Goal: Task Accomplishment & Management: Manage account settings

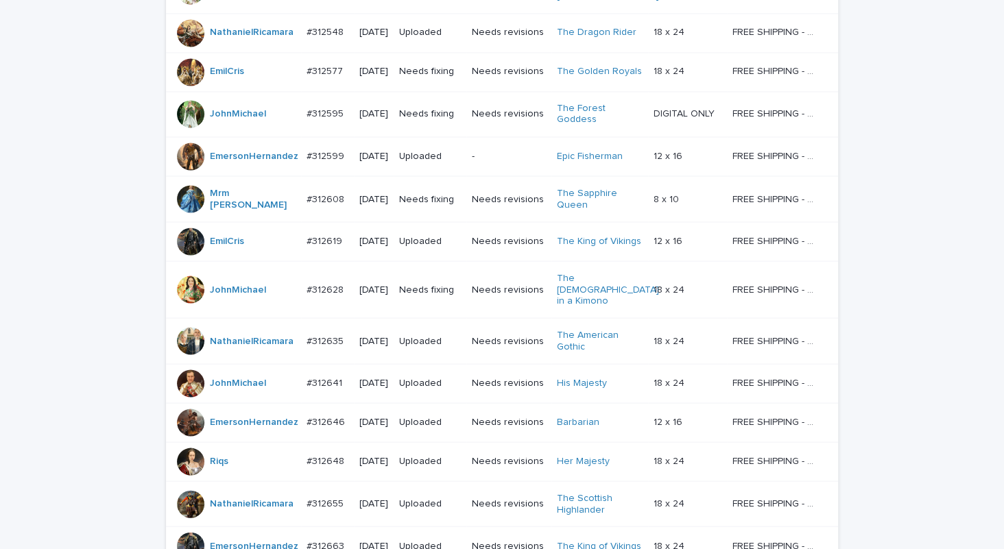
scroll to position [1172, 0]
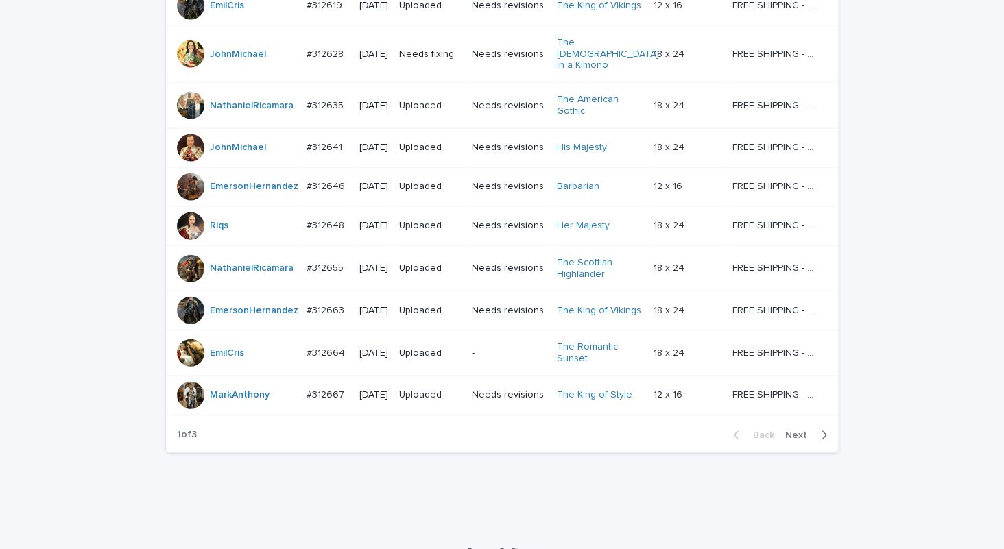
click at [793, 431] on span "Next" at bounding box center [800, 436] width 30 height 10
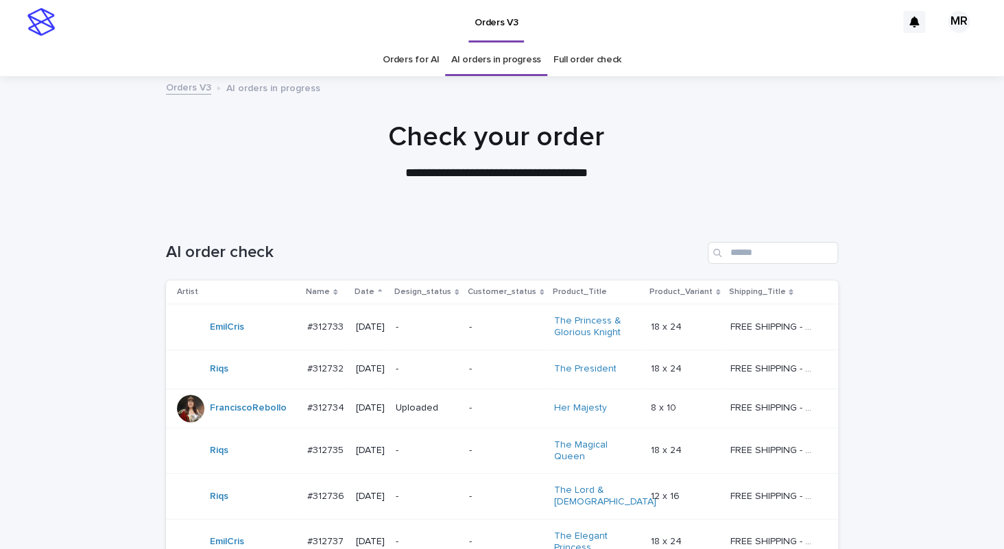
click at [409, 58] on link "Orders for AI" at bounding box center [411, 60] width 56 height 32
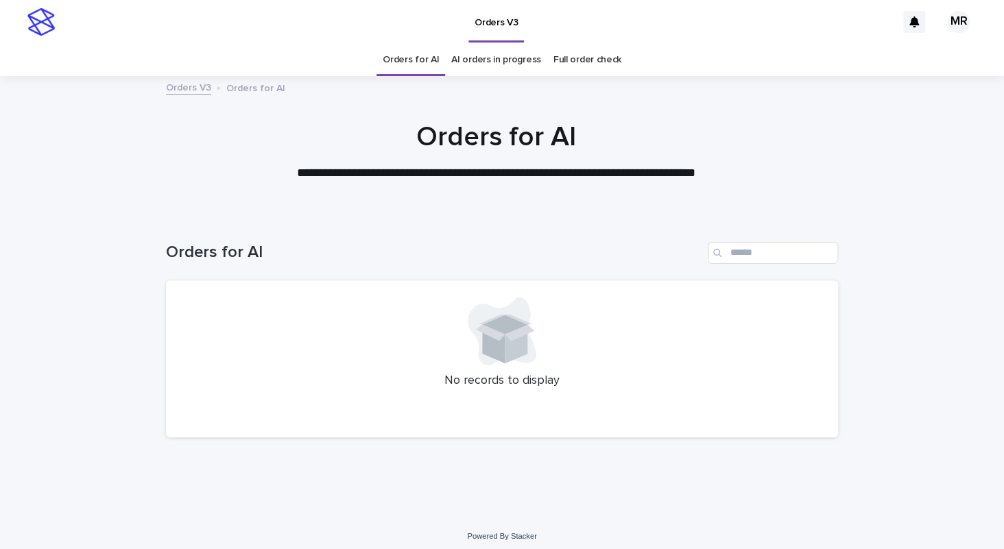
click at [498, 59] on link "AI orders in progress" at bounding box center [496, 60] width 90 height 32
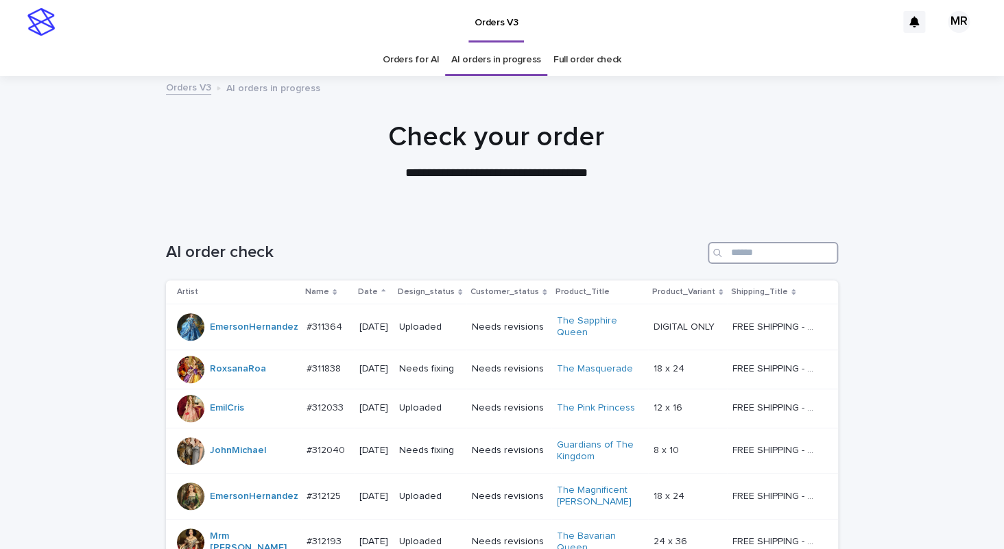
click at [776, 252] on input "Search" at bounding box center [773, 253] width 130 height 22
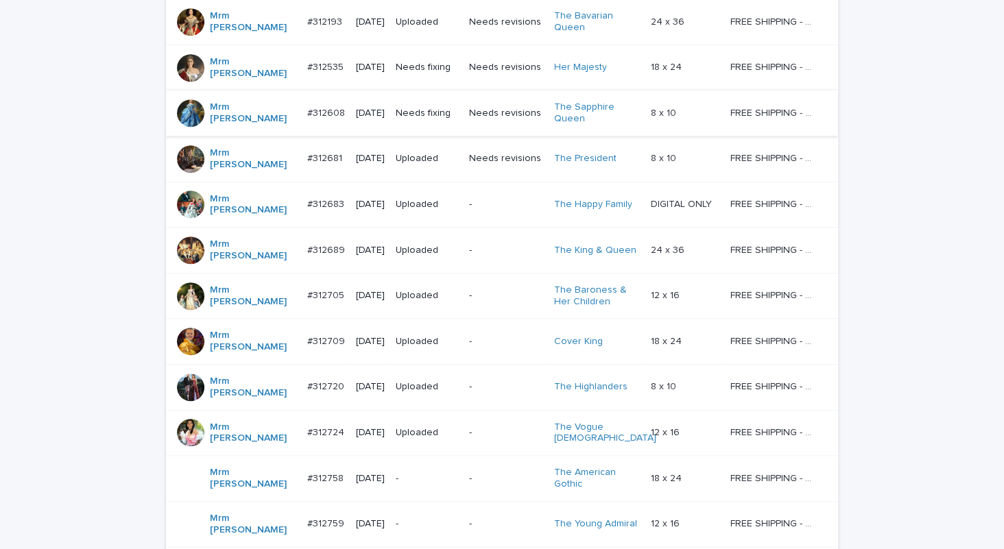
scroll to position [285, 0]
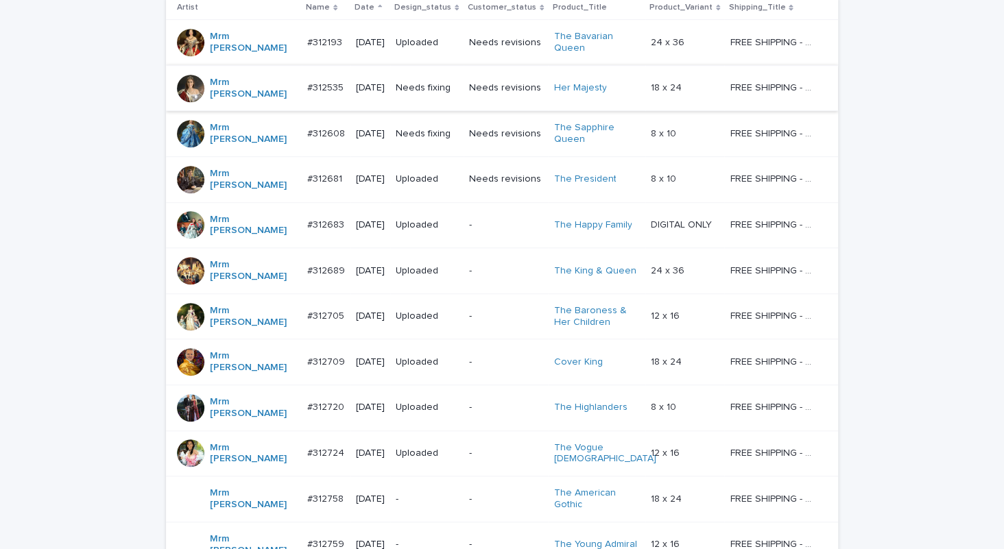
type input "***"
click at [456, 88] on td "Needs fixing" at bounding box center [426, 88] width 73 height 46
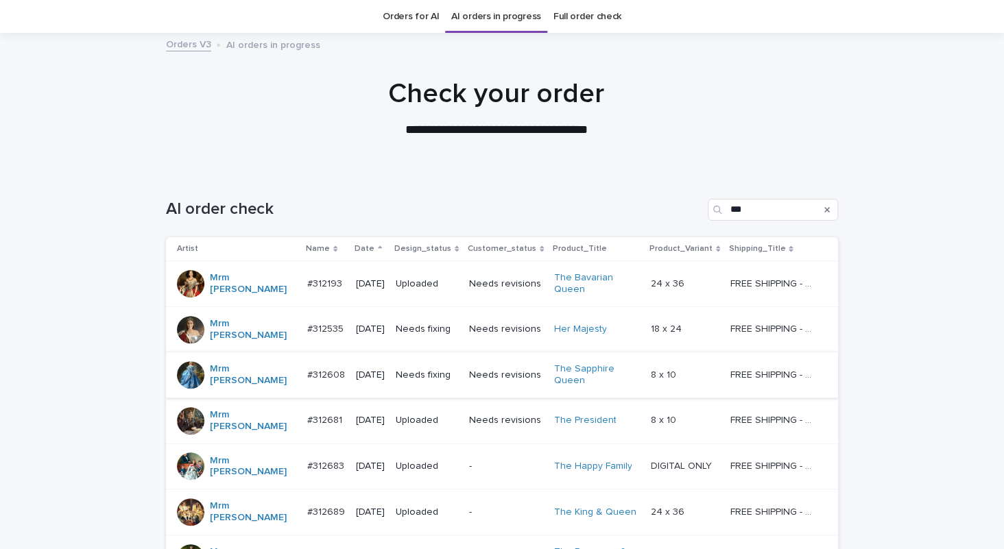
scroll to position [43, 0]
click at [453, 370] on p "Needs fixing" at bounding box center [427, 376] width 62 height 12
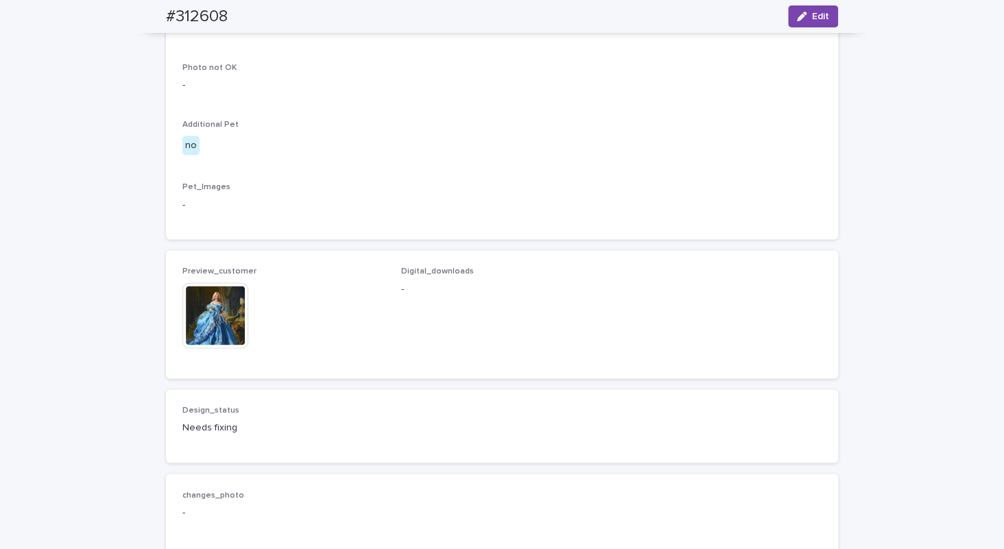
scroll to position [652, 0]
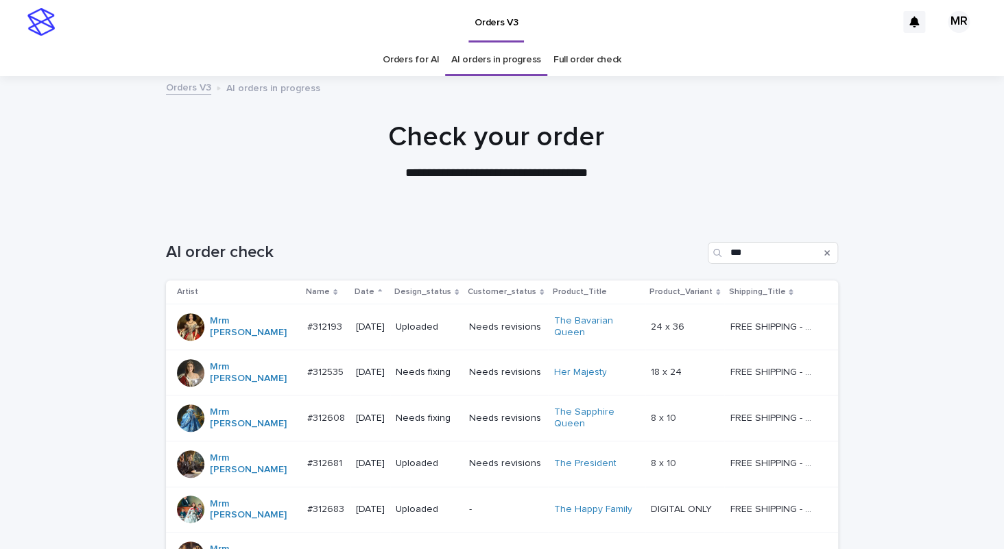
click at [405, 59] on link "Orders for AI" at bounding box center [411, 60] width 56 height 32
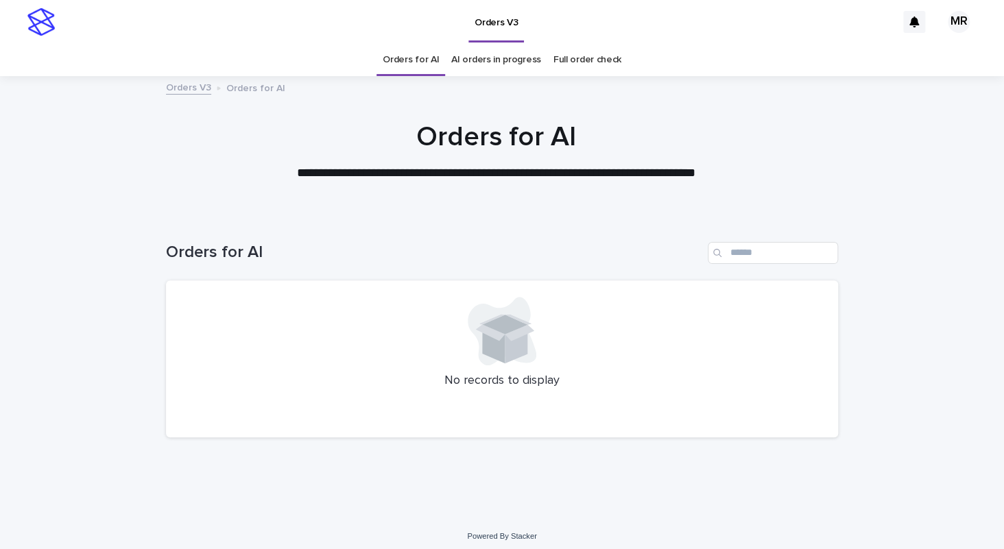
click at [490, 58] on link "AI orders in progress" at bounding box center [496, 60] width 90 height 32
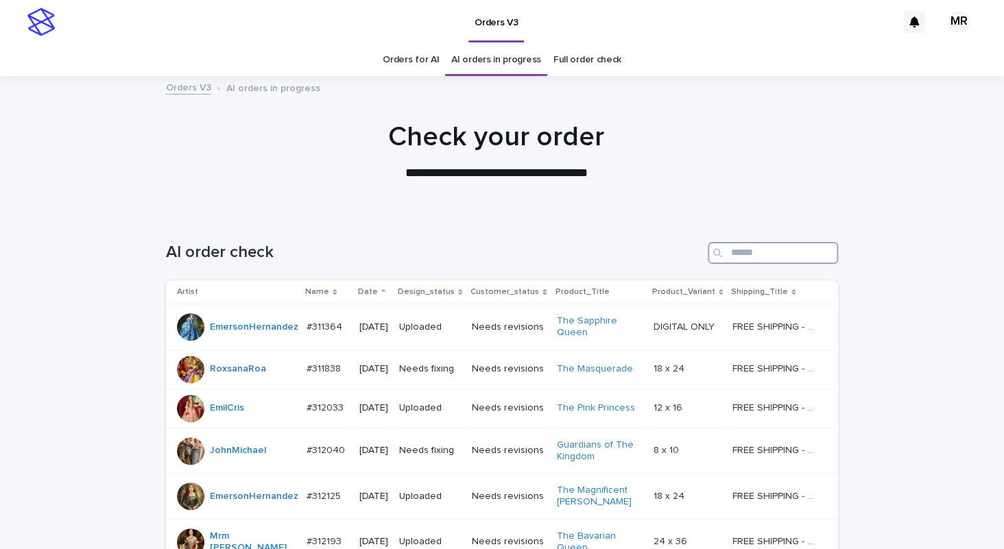
click at [737, 246] on input "Search" at bounding box center [773, 253] width 130 height 22
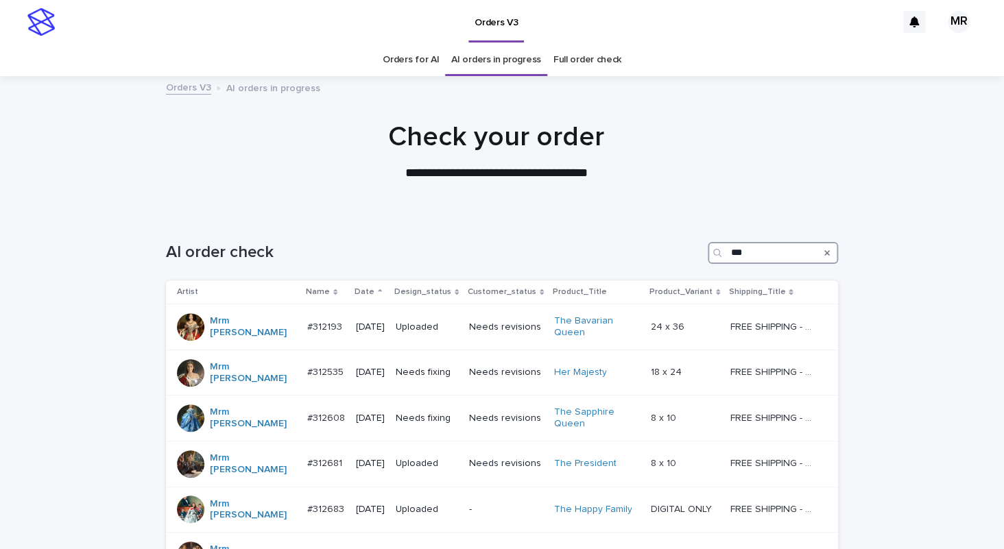
type input "***"
click at [402, 53] on link "Orders for AI" at bounding box center [411, 60] width 56 height 32
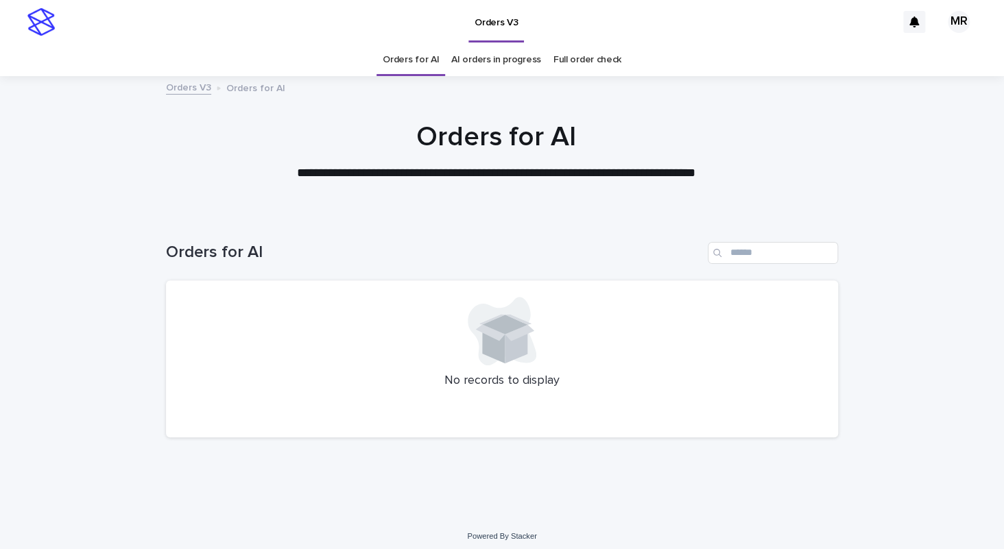
click at [676, 51] on div "Orders for AI AI orders in progress Full order check" at bounding box center [502, 60] width 1004 height 32
click at [128, 73] on div "Orders for AI AI orders in progress Full order check" at bounding box center [502, 60] width 1004 height 32
click at [108, 46] on div "Orders for AI AI orders in progress Full order check" at bounding box center [502, 60] width 1004 height 32
click at [187, 31] on div "Orders V3" at bounding box center [479, 22] width 835 height 44
click at [645, 42] on div "Orders V3" at bounding box center [479, 22] width 835 height 44
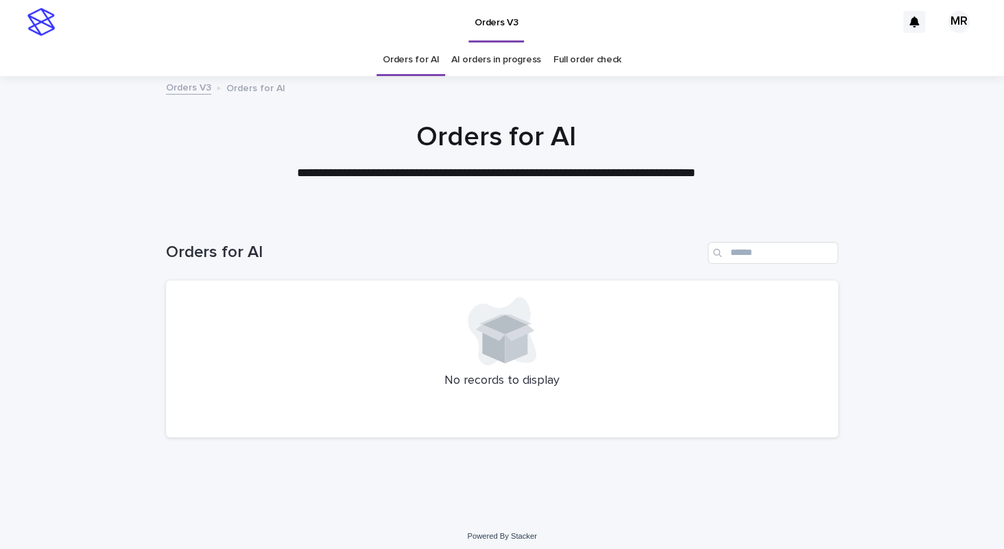
click at [78, 37] on div "Orders V3" at bounding box center [479, 22] width 835 height 44
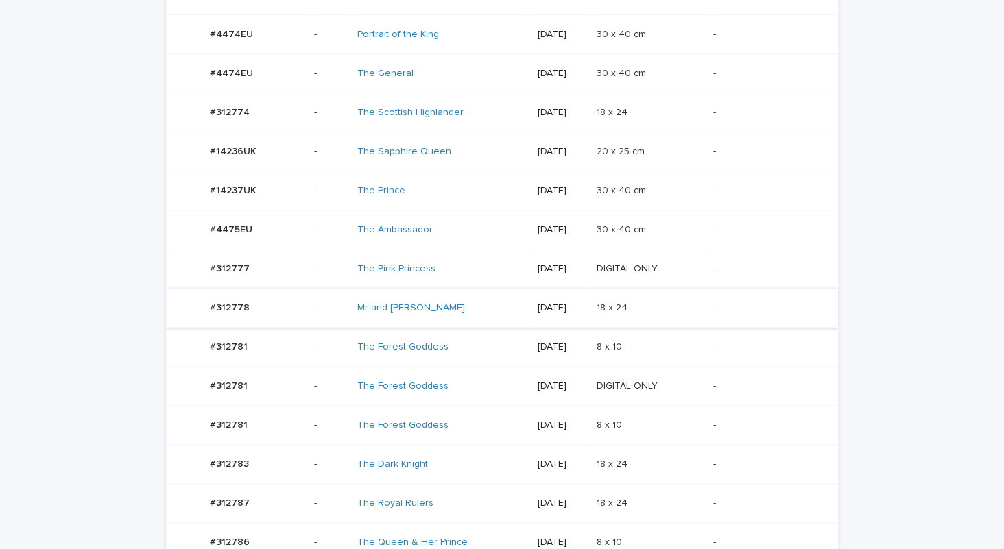
scroll to position [567, 0]
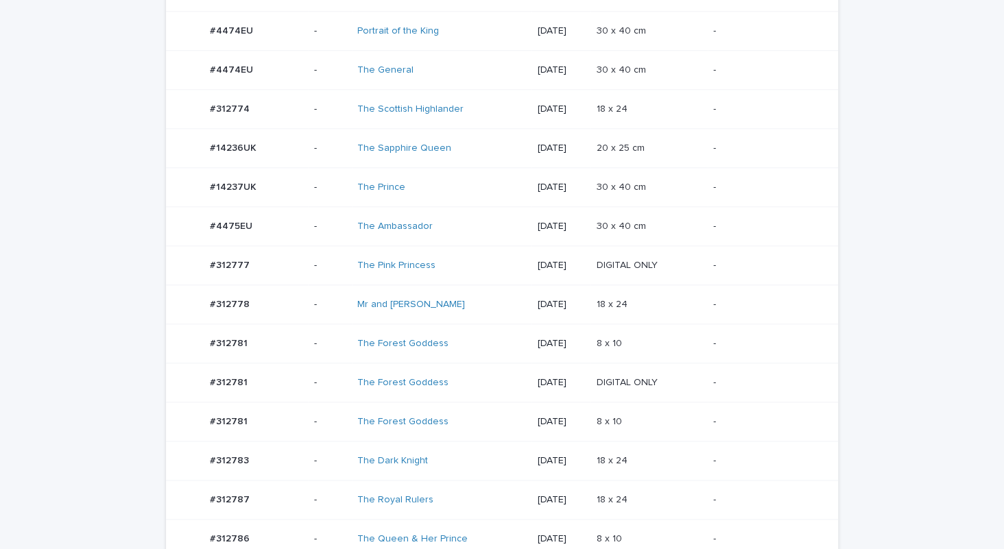
click at [464, 307] on div "Mr and Mrs Claus" at bounding box center [441, 305] width 169 height 23
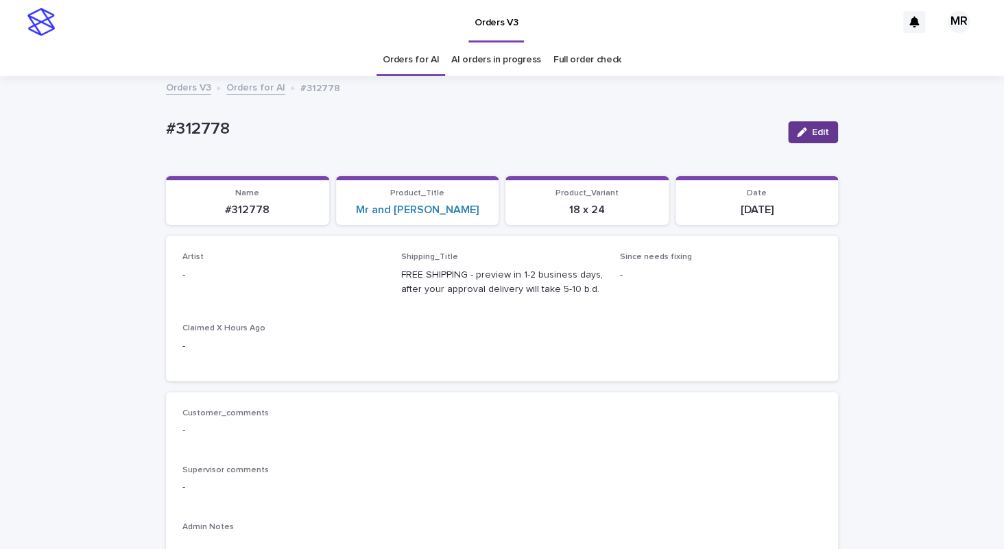
click at [802, 129] on div "button" at bounding box center [804, 133] width 15 height 10
click at [263, 281] on div "Select..." at bounding box center [275, 281] width 184 height 23
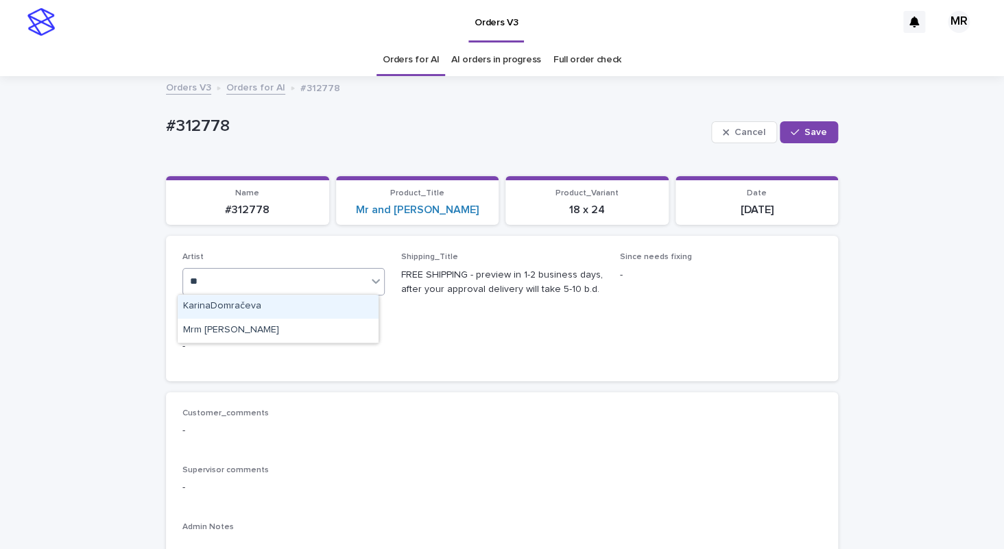
type input "***"
click at [193, 304] on div "Mrm [PERSON_NAME]" at bounding box center [278, 307] width 201 height 24
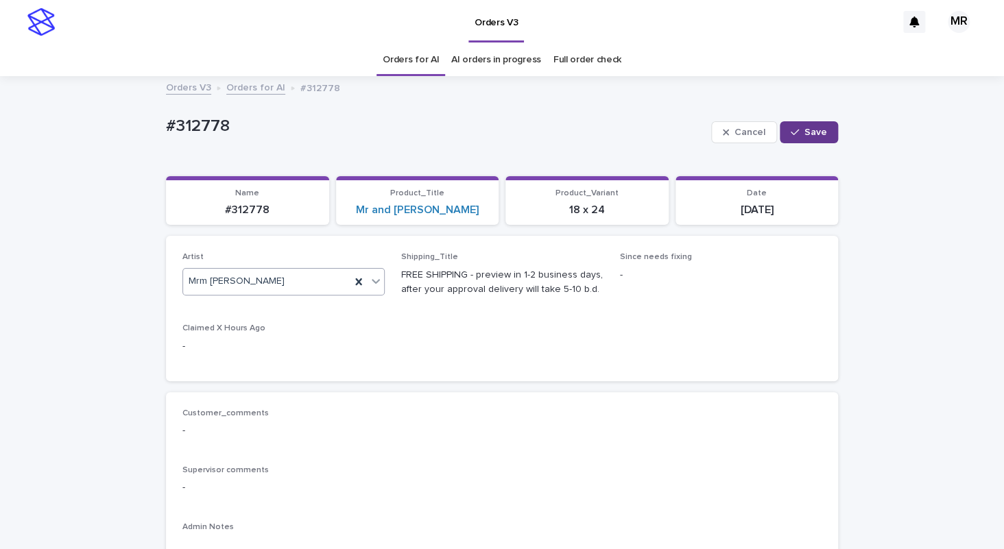
click at [805, 126] on button "Save" at bounding box center [809, 132] width 58 height 22
drag, startPoint x: 235, startPoint y: 134, endPoint x: 61, endPoint y: 137, distance: 173.6
click at [166, 135] on div "#312778" at bounding box center [471, 128] width 611 height 23
copy p "#312778"
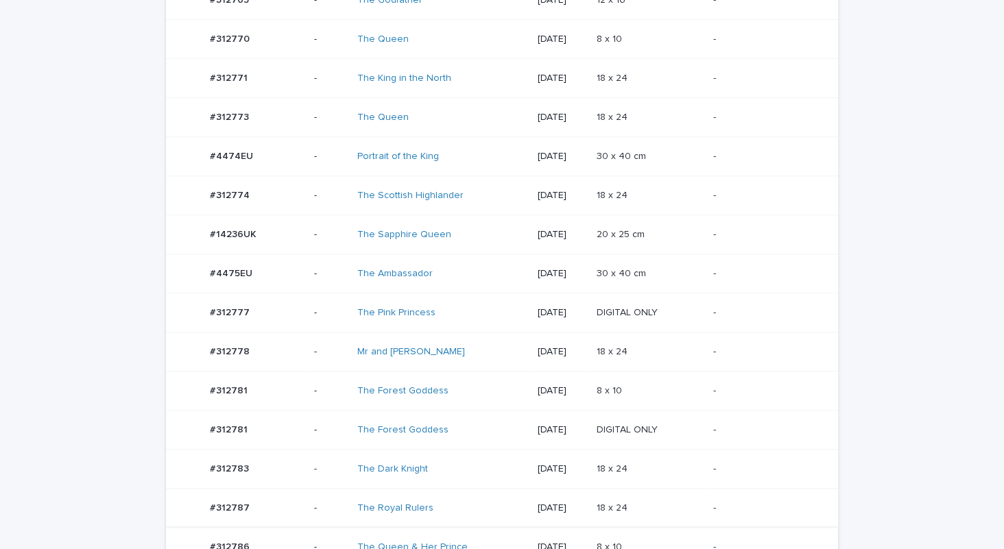
scroll to position [505, 0]
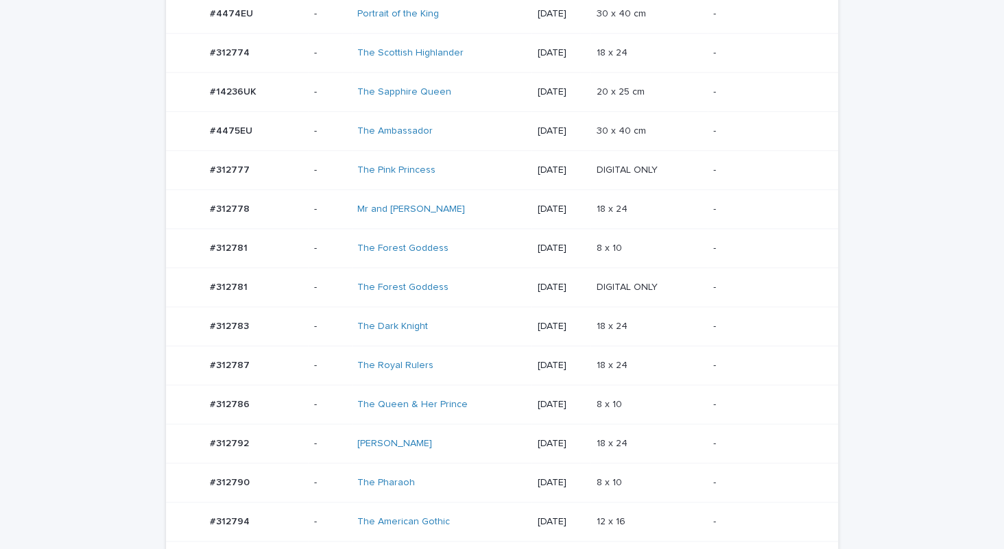
click at [482, 400] on div "The Queen & Her Prince" at bounding box center [441, 405] width 169 height 23
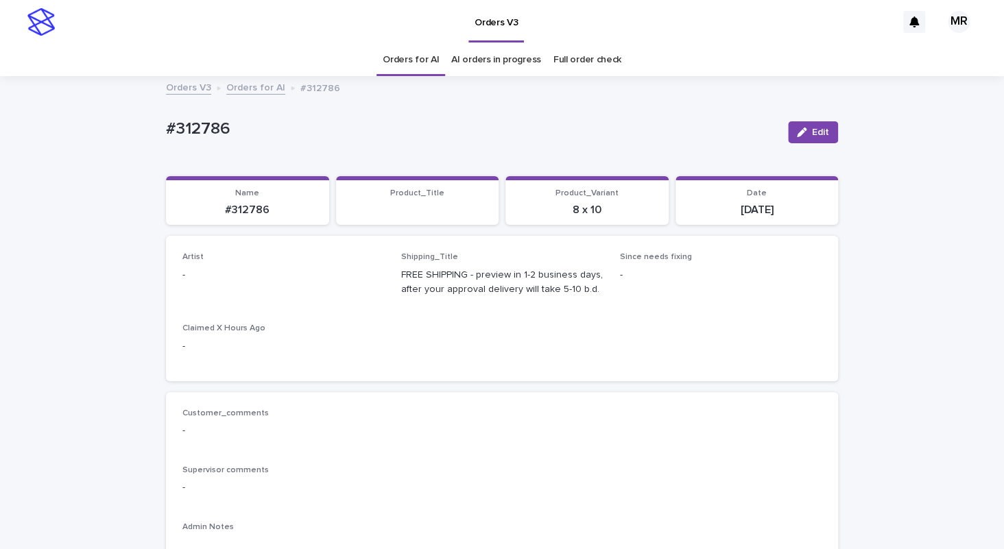
drag, startPoint x: 827, startPoint y: 125, endPoint x: 221, endPoint y: 307, distance: 633.0
click at [826, 126] on button "Edit" at bounding box center [813, 132] width 50 height 22
click at [244, 286] on div "Select..." at bounding box center [261, 281] width 156 height 23
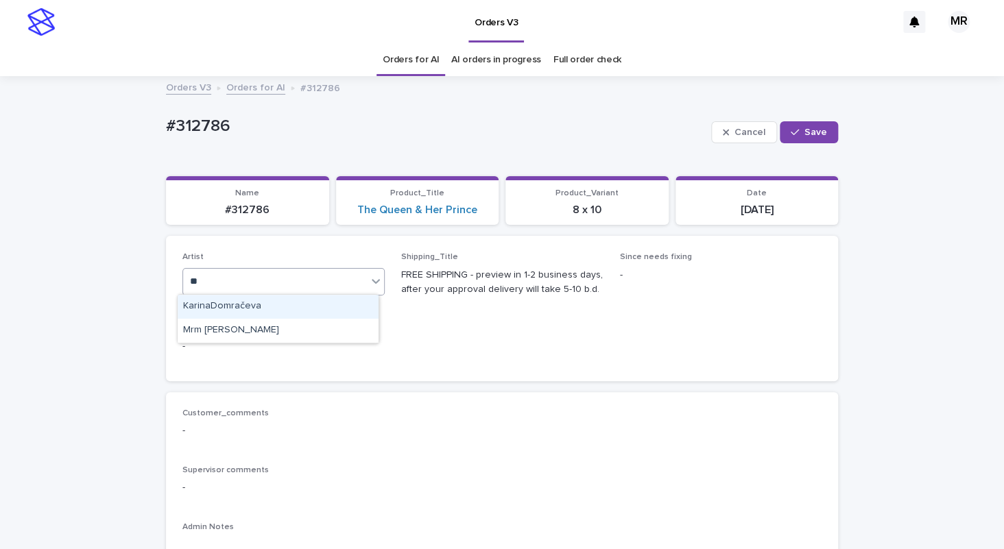
type input "***"
click at [206, 309] on div "Mrm [PERSON_NAME]" at bounding box center [278, 307] width 201 height 24
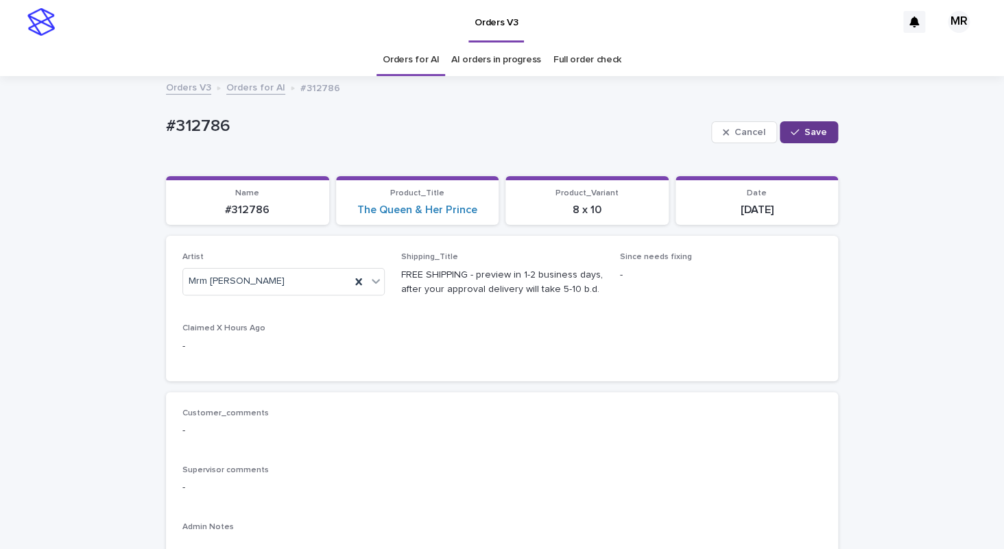
click at [823, 124] on button "Save" at bounding box center [809, 132] width 58 height 22
drag, startPoint x: 178, startPoint y: 125, endPoint x: 95, endPoint y: 125, distance: 83.7
click at [166, 125] on div "#312786" at bounding box center [471, 128] width 611 height 23
copy p "#312786"
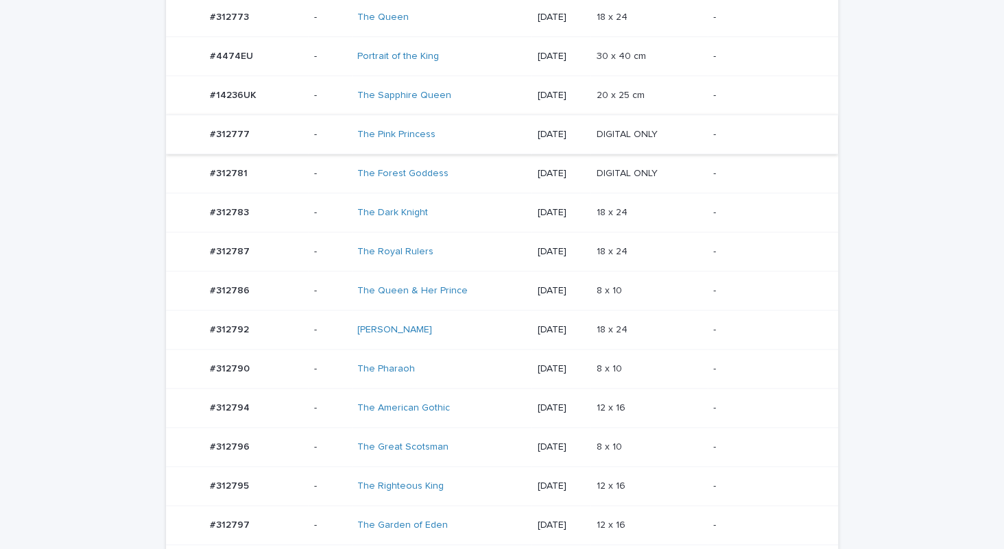
scroll to position [458, 0]
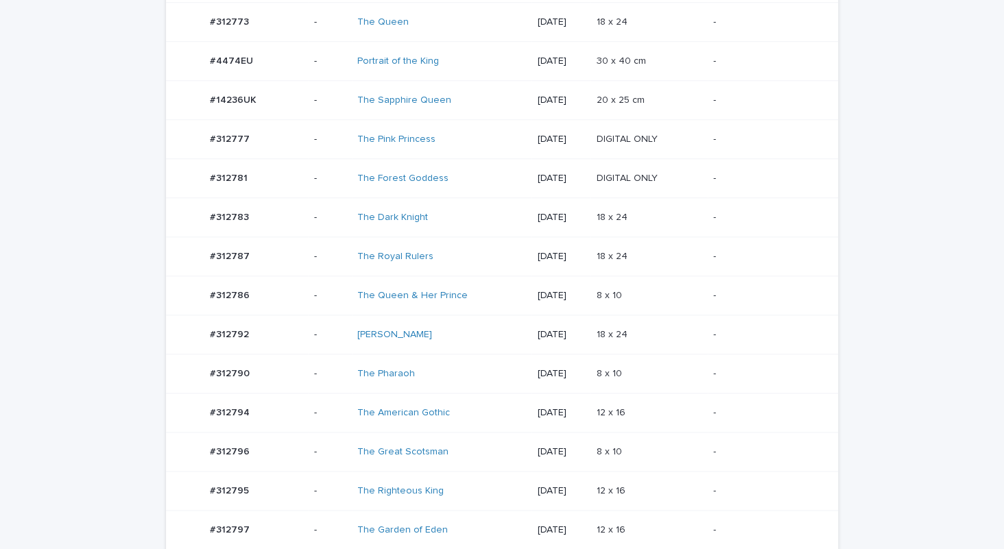
click at [463, 176] on div "The Forest Goddess" at bounding box center [441, 178] width 169 height 23
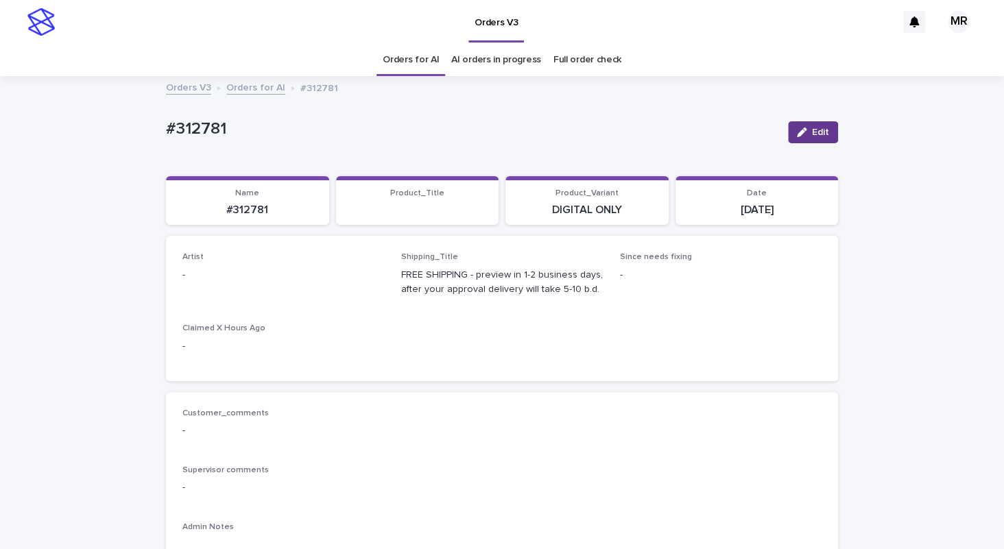
click at [818, 132] on span "Edit" at bounding box center [820, 133] width 17 height 10
click at [239, 284] on div "Select..." at bounding box center [261, 281] width 156 height 23
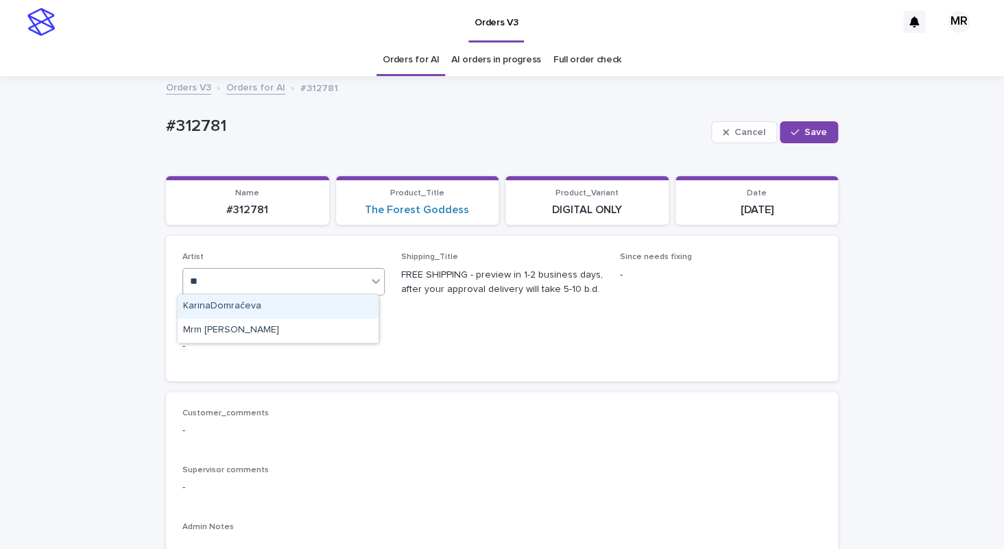
type input "***"
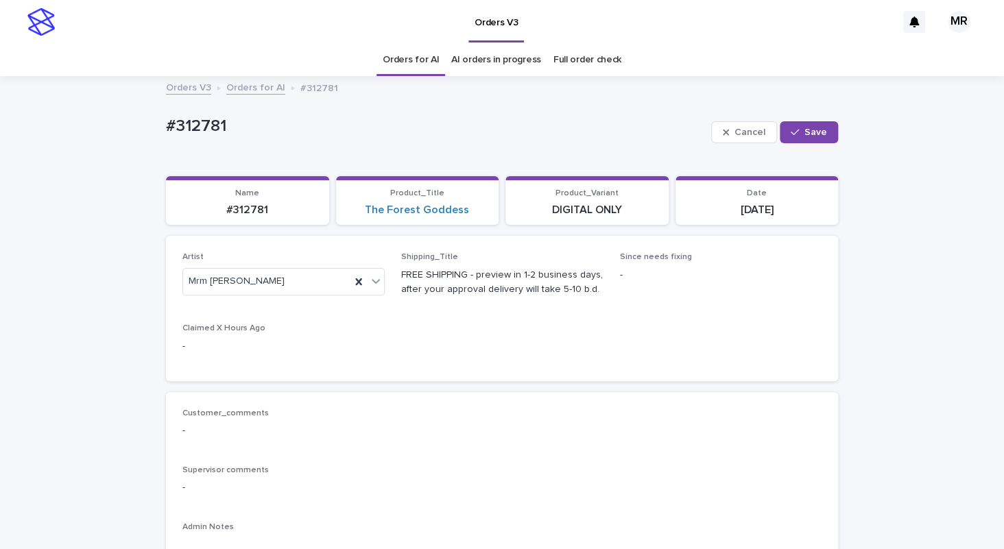
drag, startPoint x: 800, startPoint y: 132, endPoint x: 519, endPoint y: 5, distance: 308.8
click at [800, 132] on div "button" at bounding box center [798, 133] width 14 height 10
drag, startPoint x: 236, startPoint y: 130, endPoint x: 95, endPoint y: 115, distance: 142.0
click at [166, 117] on div "#312781" at bounding box center [471, 128] width 611 height 23
copy p "#312781"
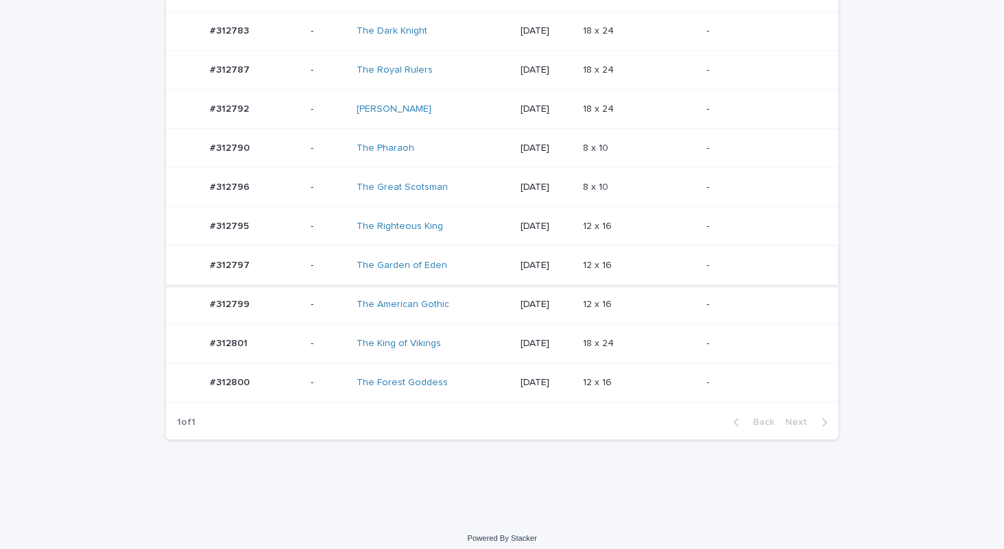
scroll to position [530, 0]
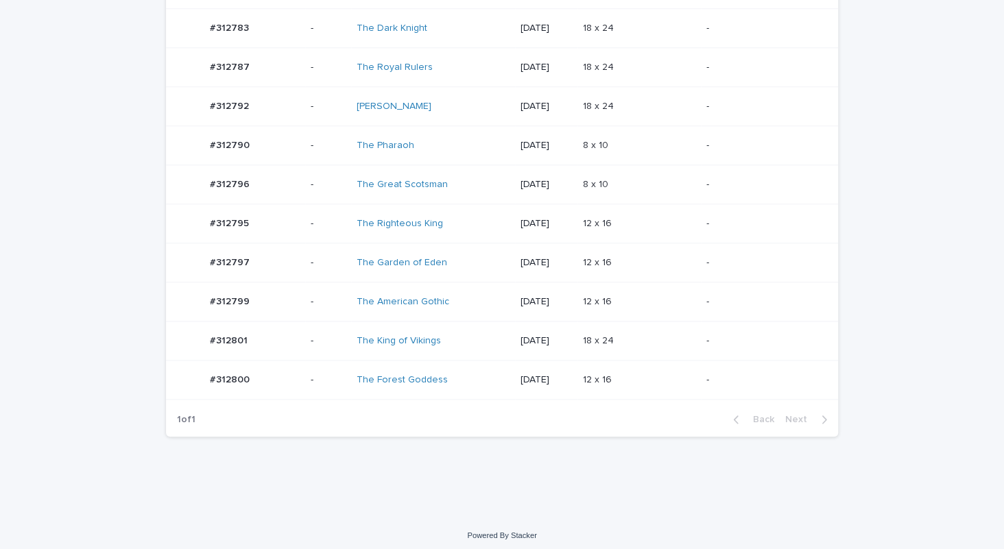
click at [466, 379] on div "The Forest Goddess" at bounding box center [433, 380] width 153 height 23
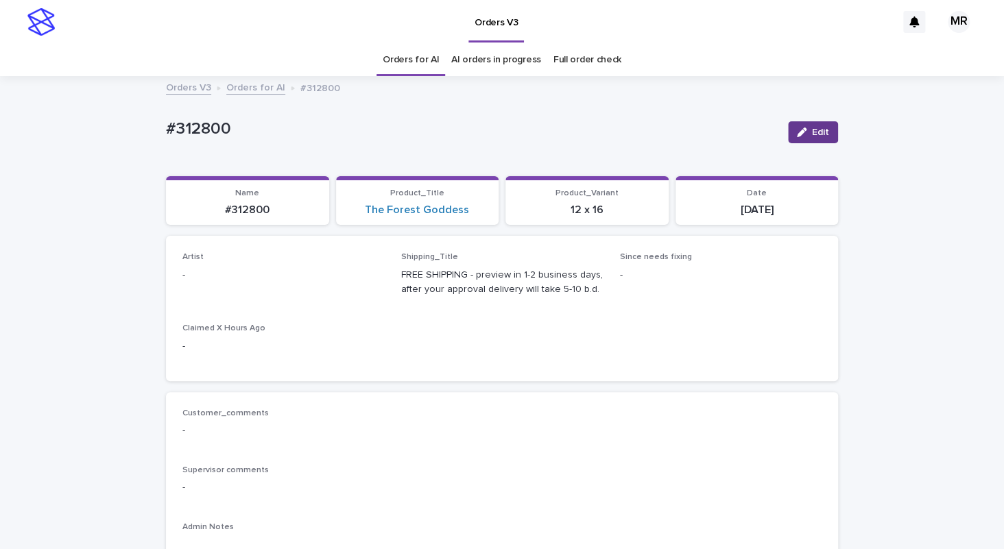
drag, startPoint x: 814, startPoint y: 134, endPoint x: 276, endPoint y: 335, distance: 574.5
click at [812, 134] on span "Edit" at bounding box center [820, 133] width 17 height 10
click at [243, 281] on div "Select..." at bounding box center [261, 281] width 156 height 23
type input "***"
click at [807, 134] on span "Save" at bounding box center [816, 133] width 23 height 10
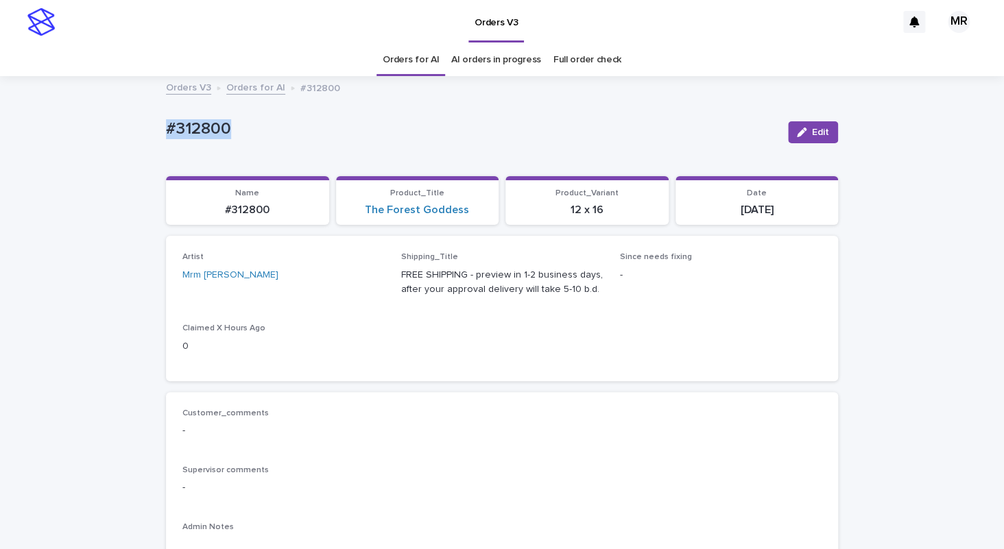
drag, startPoint x: 174, startPoint y: 130, endPoint x: 114, endPoint y: 136, distance: 60.1
click at [166, 131] on div "#312800" at bounding box center [471, 128] width 611 height 23
copy p "#312800"
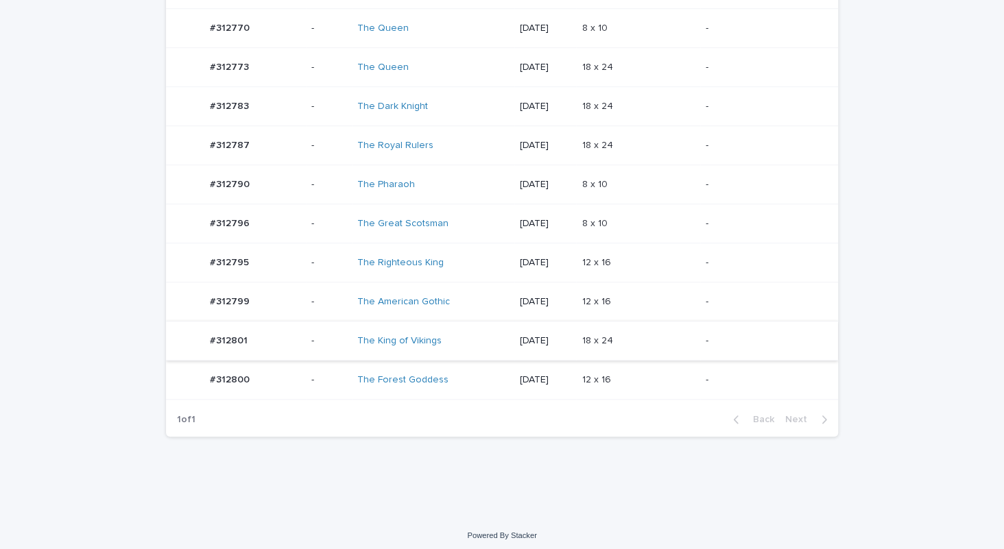
scroll to position [375, 0]
click at [464, 291] on div "The American Gothic" at bounding box center [433, 300] width 152 height 23
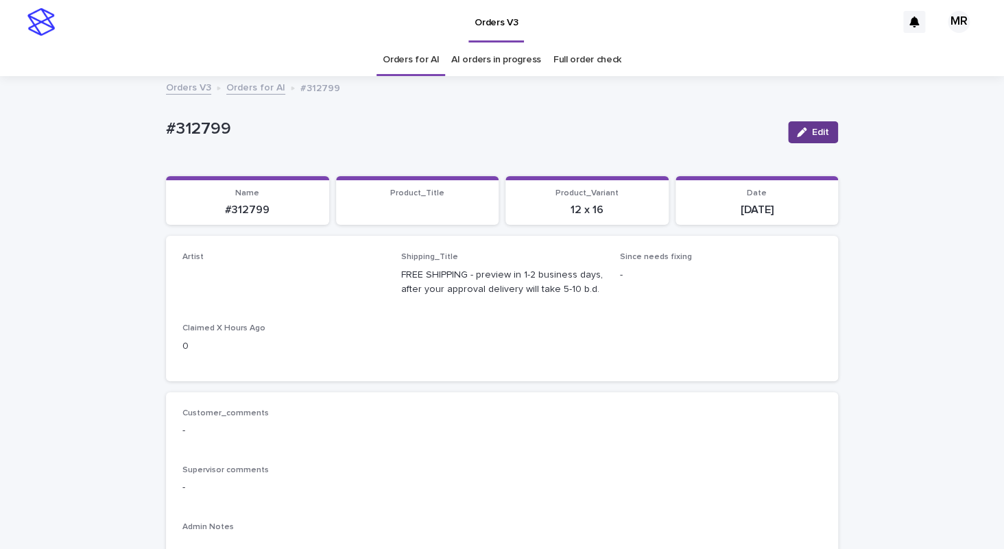
click at [803, 135] on div "button" at bounding box center [804, 133] width 15 height 10
click at [224, 276] on div "Select..." at bounding box center [261, 281] width 156 height 23
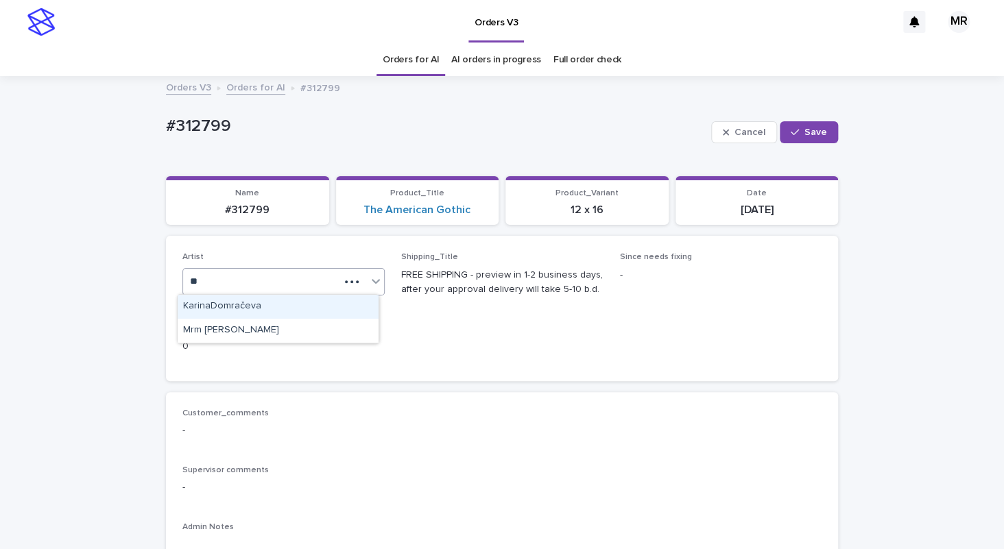
type input "***"
click at [201, 299] on div "Mrm [PERSON_NAME]" at bounding box center [278, 307] width 201 height 24
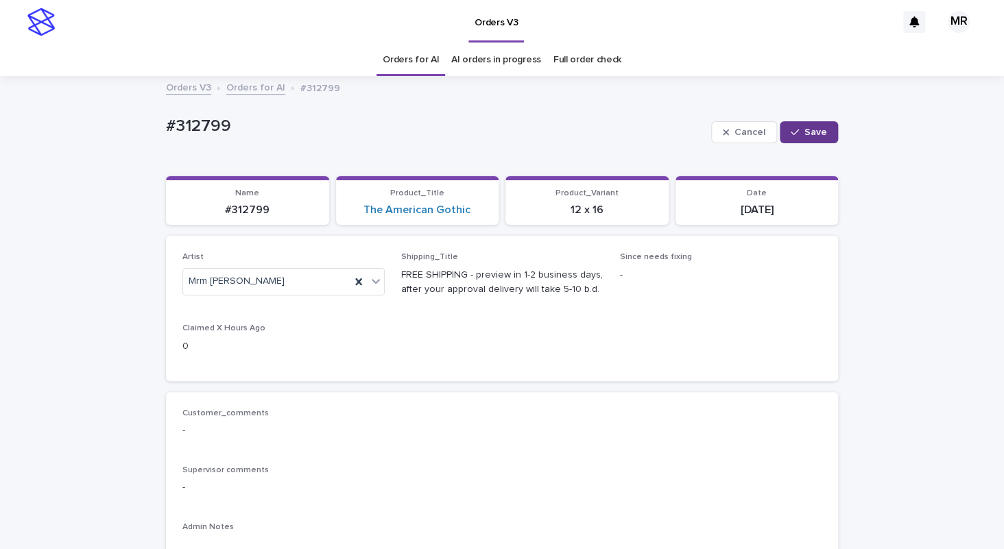
click at [816, 129] on span "Save" at bounding box center [816, 133] width 23 height 10
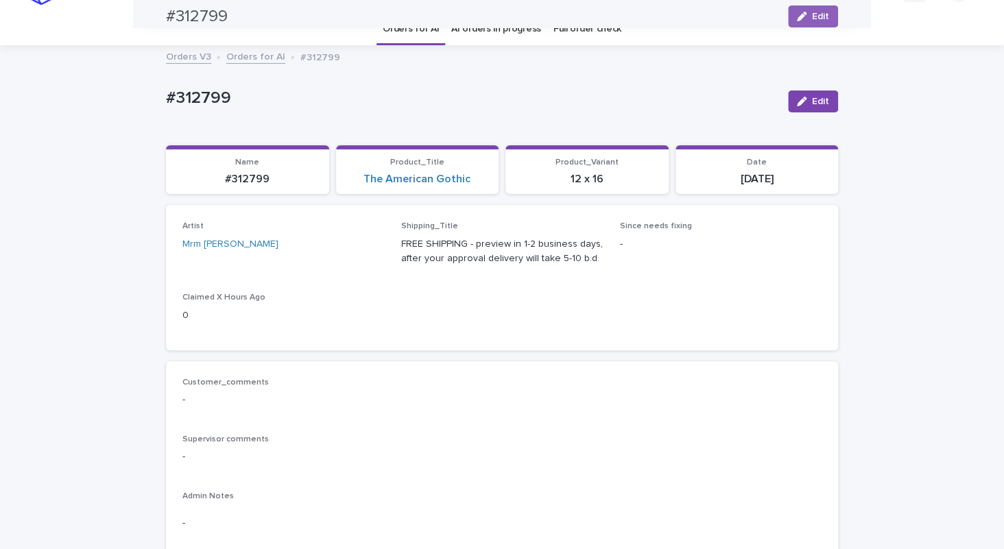
scroll to position [30, 0]
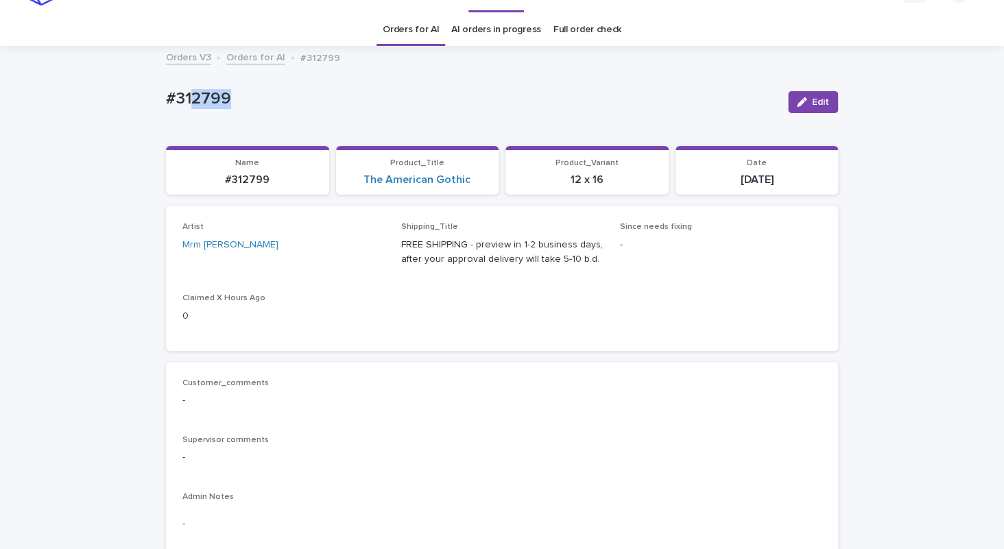
drag, startPoint x: 244, startPoint y: 99, endPoint x: 116, endPoint y: 98, distance: 128.3
click at [166, 98] on div "#312799" at bounding box center [471, 97] width 611 height 23
copy p "#312799"
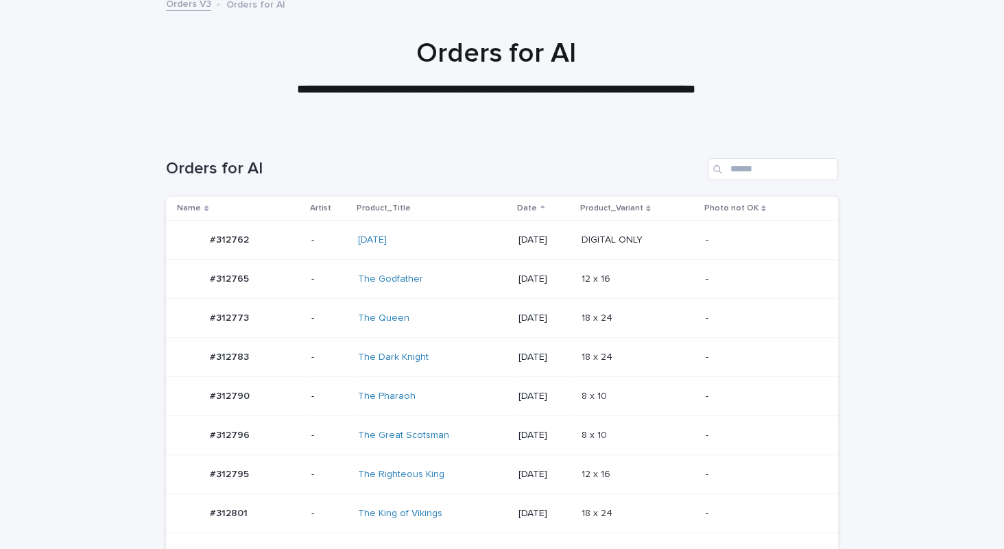
scroll to position [220, 0]
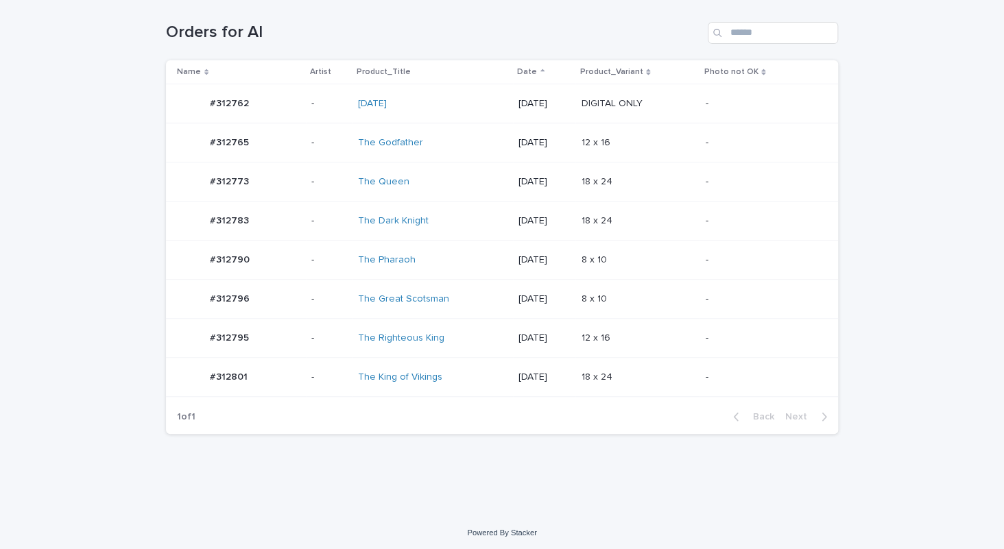
click at [459, 262] on div "The Pharaoh" at bounding box center [415, 260] width 115 height 12
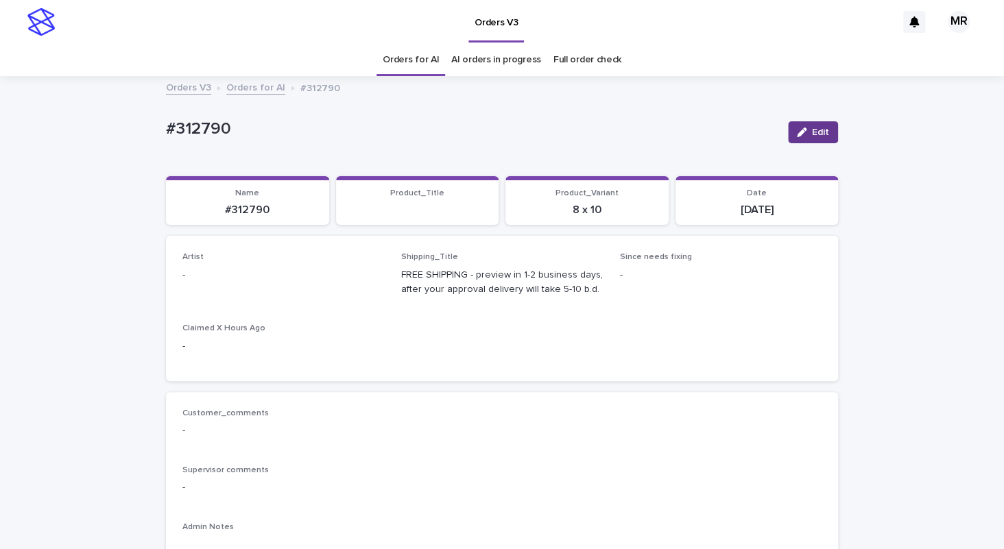
click at [805, 128] on div "button" at bounding box center [804, 133] width 15 height 10
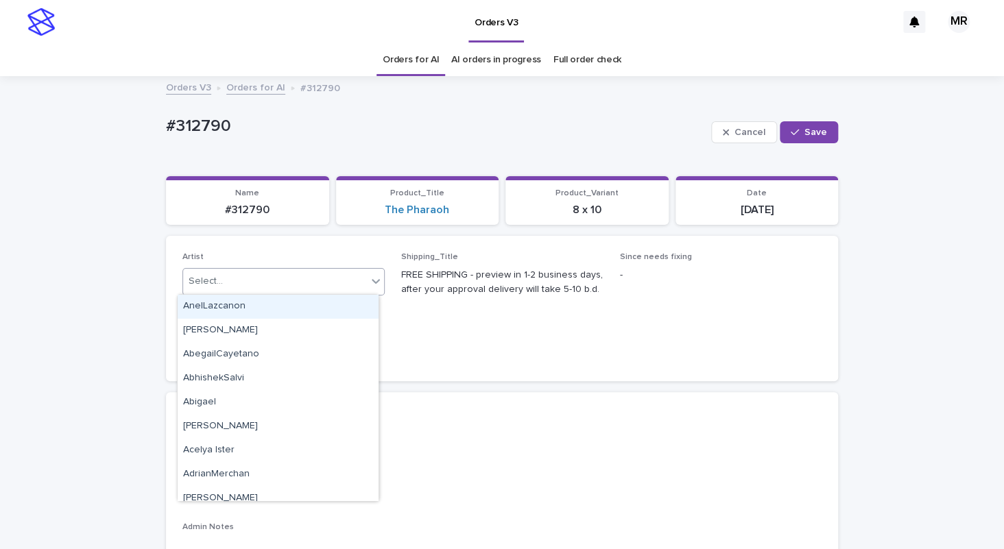
click at [246, 282] on div "Select..." at bounding box center [275, 281] width 184 height 23
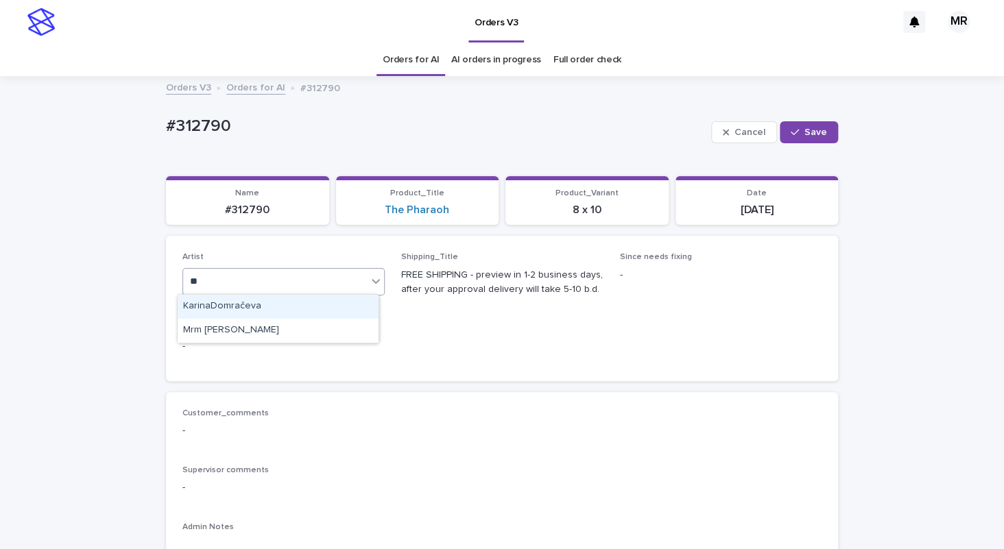
type input "***"
click at [202, 309] on div "Mrm [PERSON_NAME]" at bounding box center [278, 307] width 201 height 24
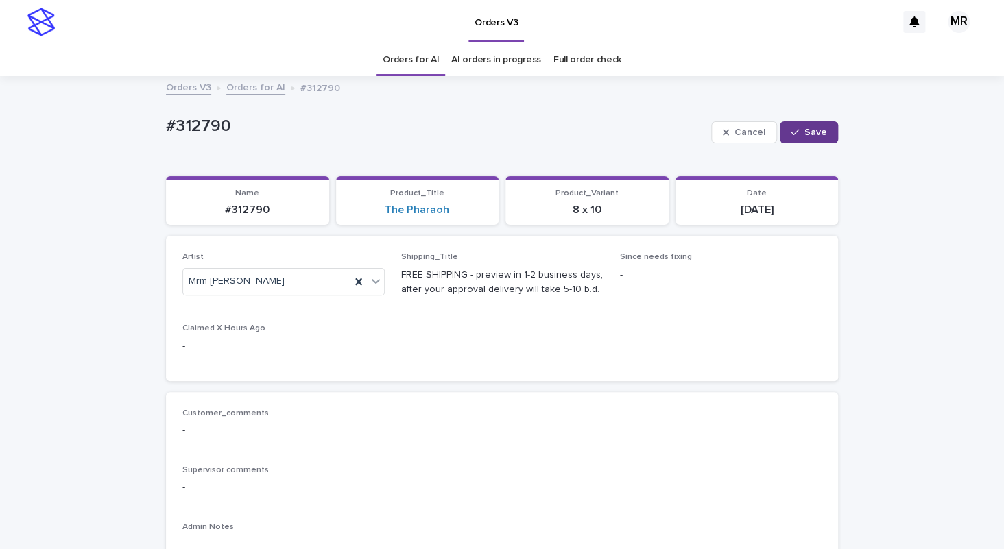
click at [807, 124] on button "Save" at bounding box center [809, 132] width 58 height 22
drag, startPoint x: 147, startPoint y: 135, endPoint x: 66, endPoint y: 138, distance: 81.0
click at [166, 138] on div "#312790" at bounding box center [471, 128] width 611 height 23
copy p "#312790"
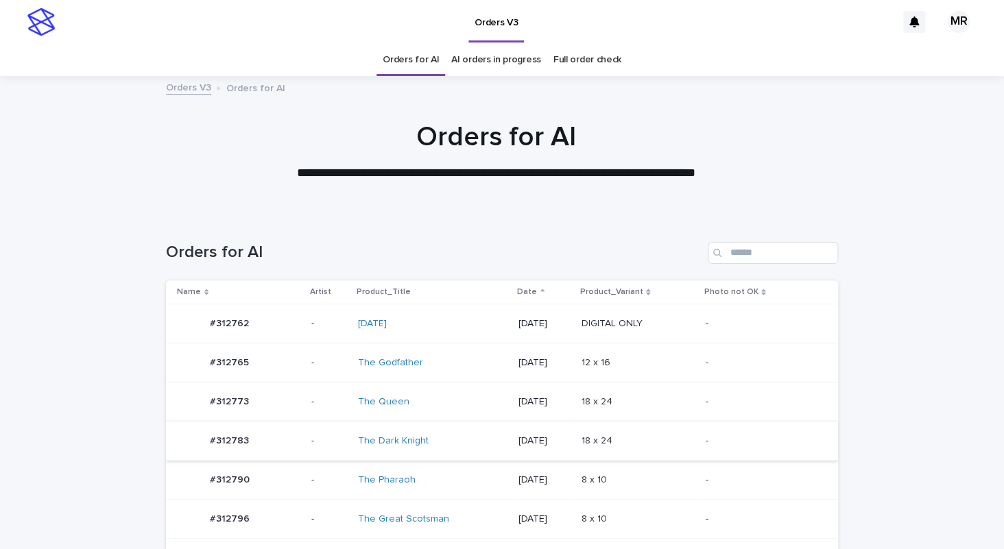
scroll to position [181, 0]
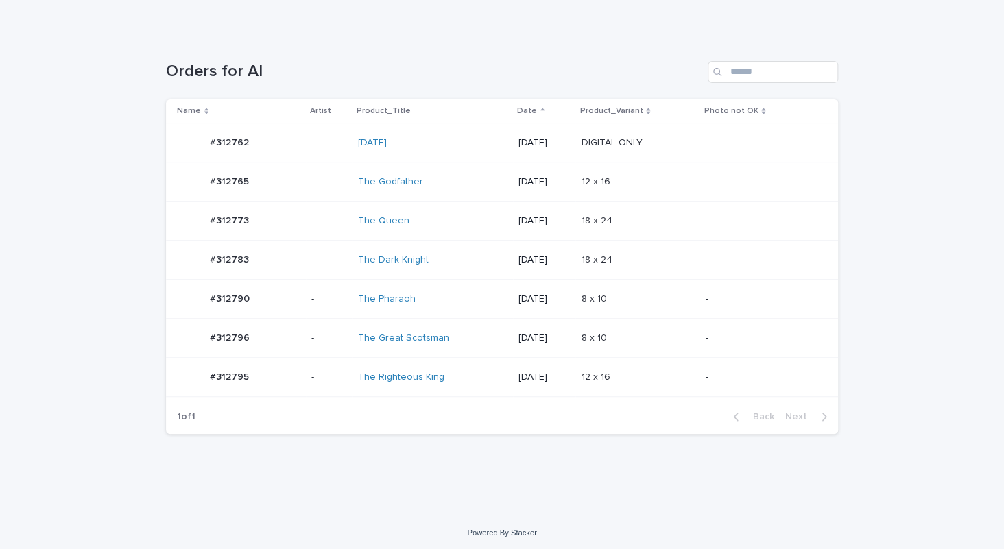
click at [442, 149] on div "[DATE]" at bounding box center [433, 143] width 150 height 23
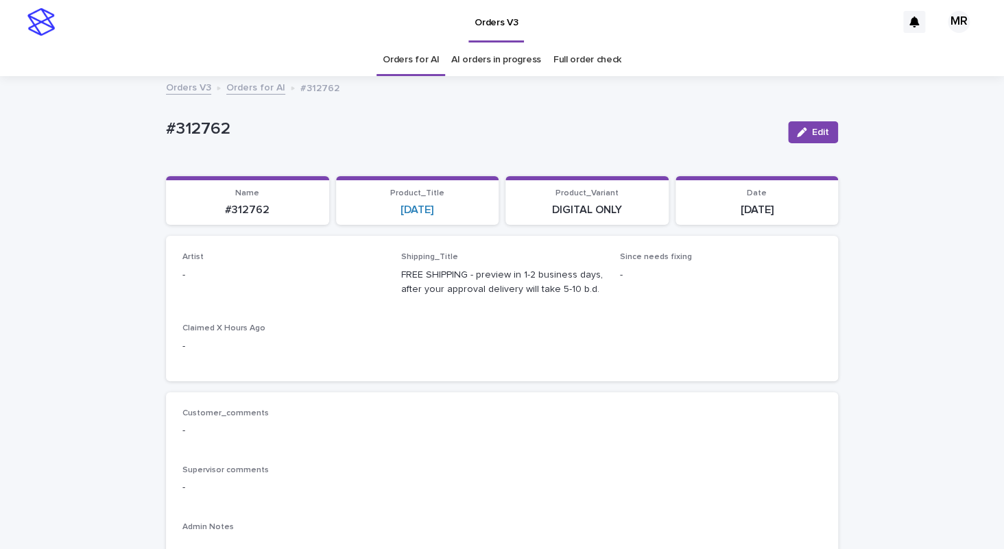
click at [804, 131] on div "button" at bounding box center [804, 133] width 15 height 10
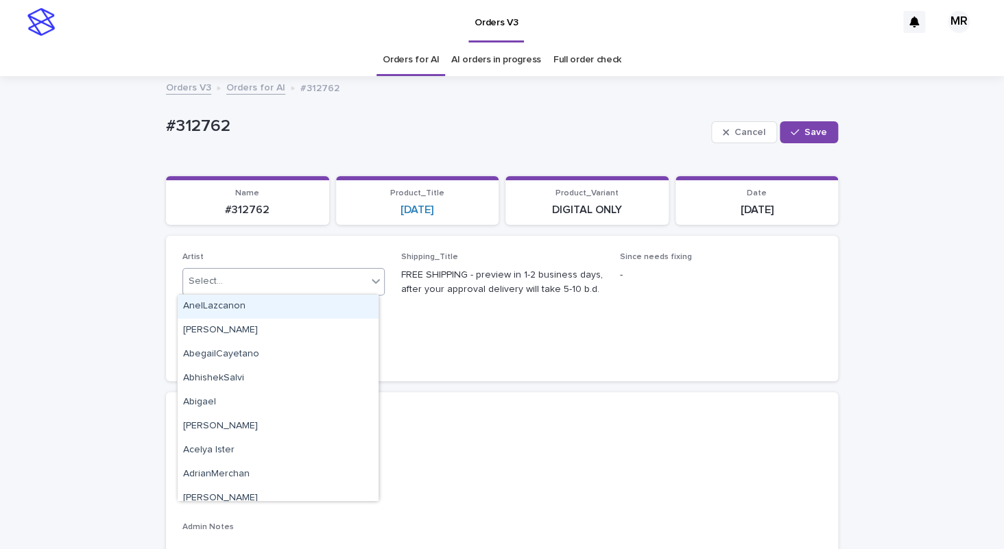
click at [233, 281] on div "Select..." at bounding box center [275, 281] width 184 height 23
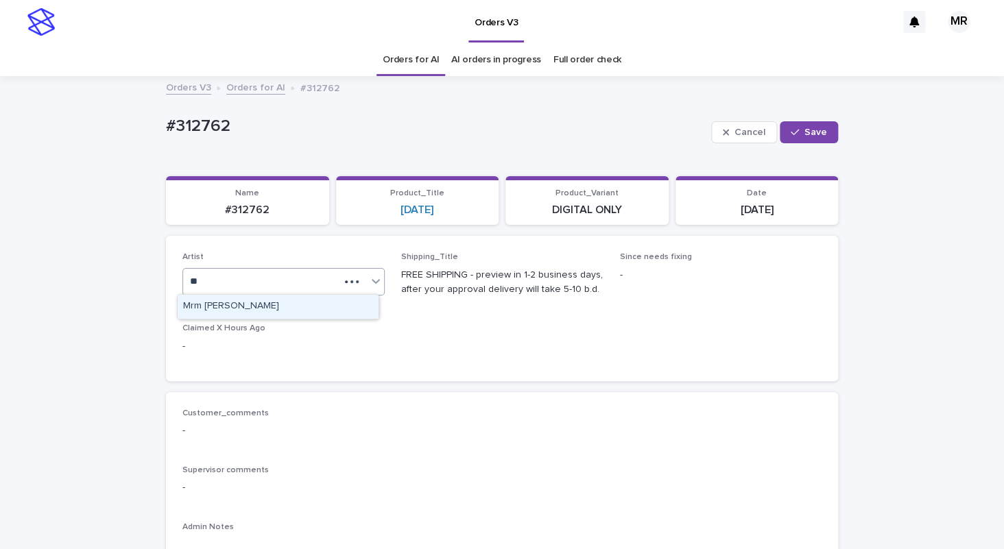
type input "***"
click at [256, 301] on div "Mrm [PERSON_NAME]" at bounding box center [278, 307] width 201 height 24
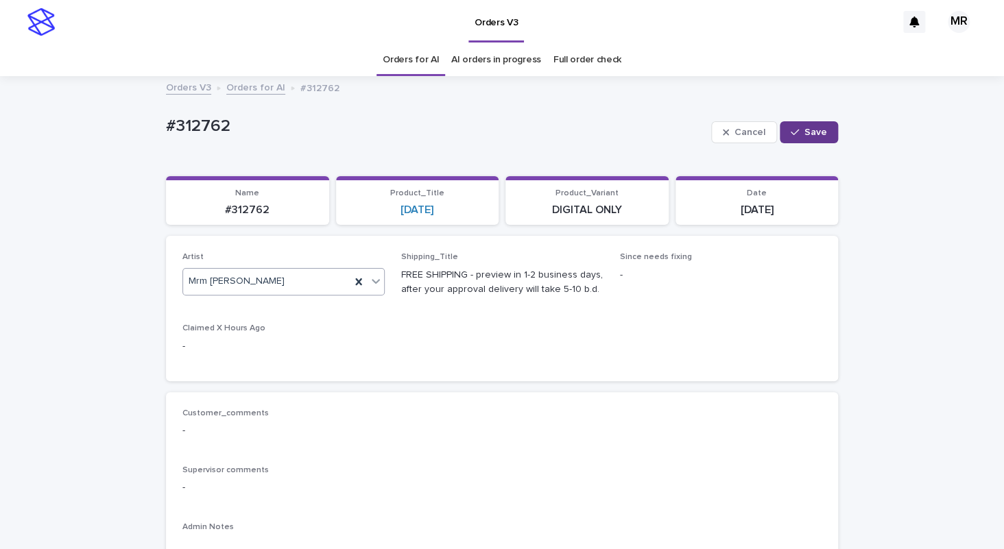
click at [807, 130] on span "Save" at bounding box center [816, 133] width 23 height 10
drag, startPoint x: 174, startPoint y: 126, endPoint x: 112, endPoint y: 126, distance: 61.7
click at [166, 126] on div "#312762" at bounding box center [471, 128] width 611 height 23
copy p "#312762"
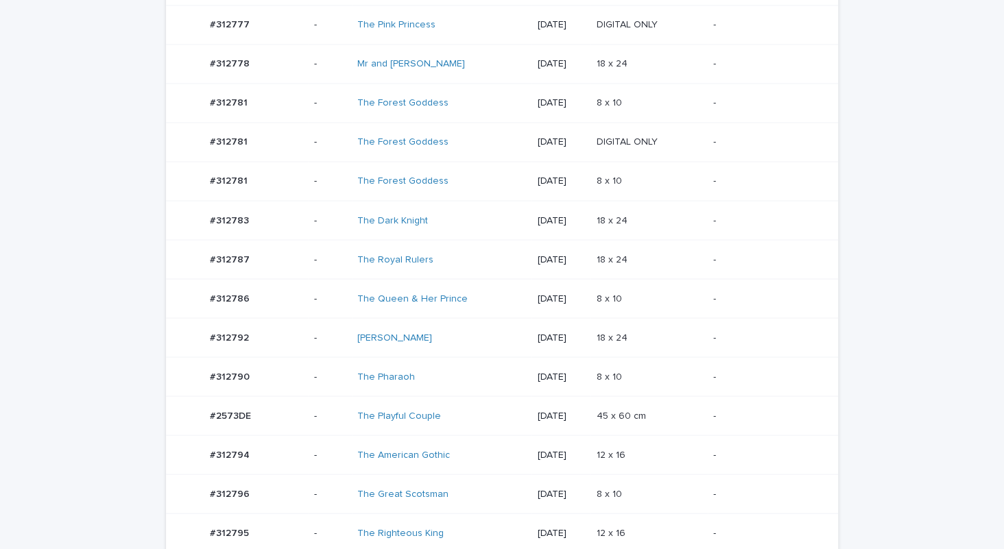
scroll to position [1008, 0]
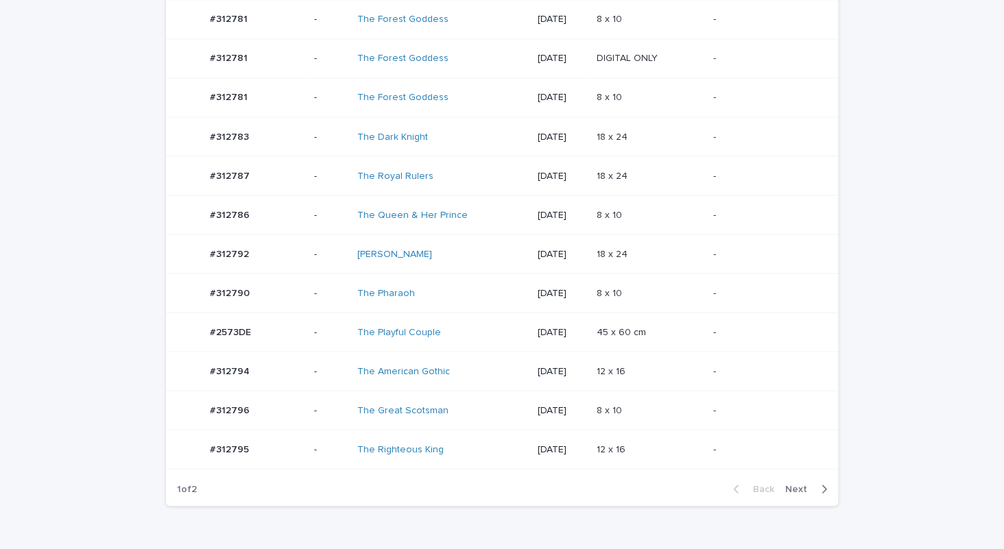
click at [464, 322] on div "The Playful Couple" at bounding box center [441, 332] width 169 height 23
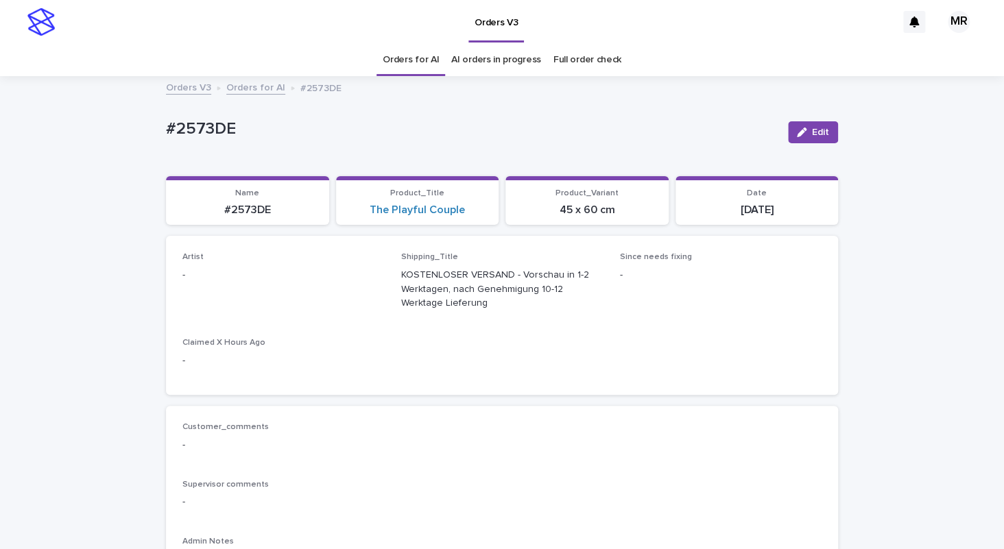
drag, startPoint x: 812, startPoint y: 135, endPoint x: 258, endPoint y: 267, distance: 569.6
click at [812, 135] on span "Edit" at bounding box center [820, 133] width 17 height 10
click at [254, 279] on div "Select..." at bounding box center [261, 281] width 156 height 23
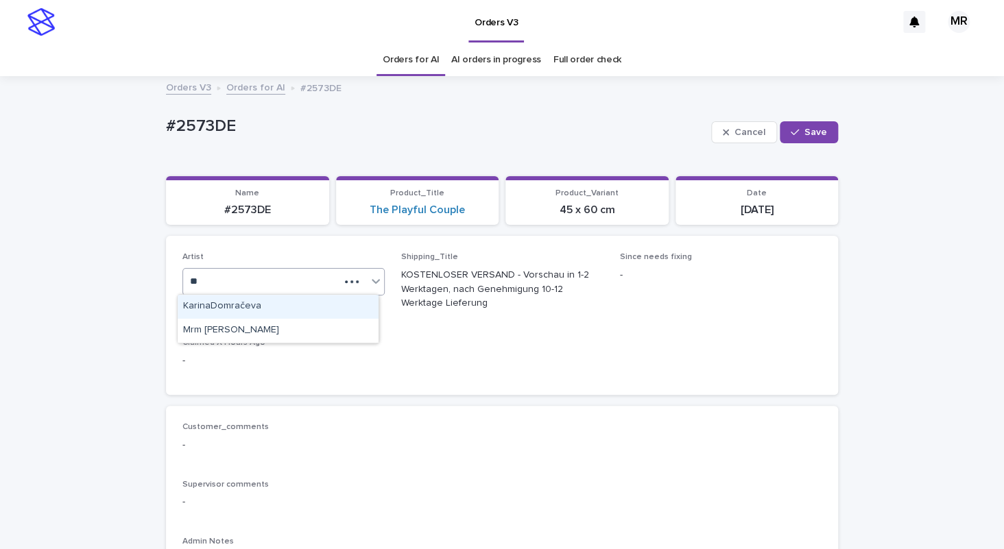
type input "***"
click at [205, 299] on div "Mrm [PERSON_NAME]" at bounding box center [278, 307] width 201 height 24
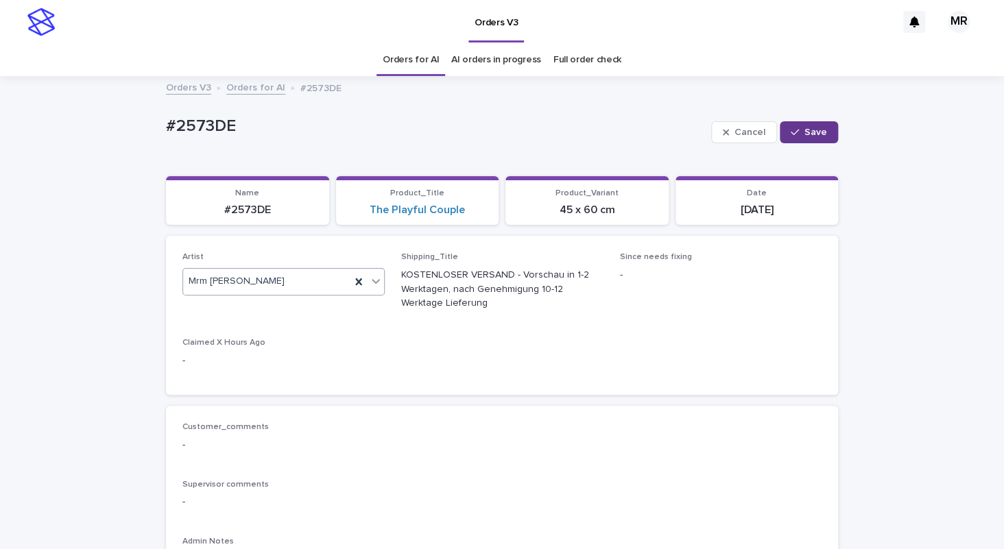
click at [805, 121] on button "Save" at bounding box center [809, 132] width 58 height 22
drag, startPoint x: 233, startPoint y: 134, endPoint x: 97, endPoint y: 130, distance: 136.6
click at [166, 130] on div "#2573DE" at bounding box center [471, 128] width 611 height 23
copy p "#2573DE"
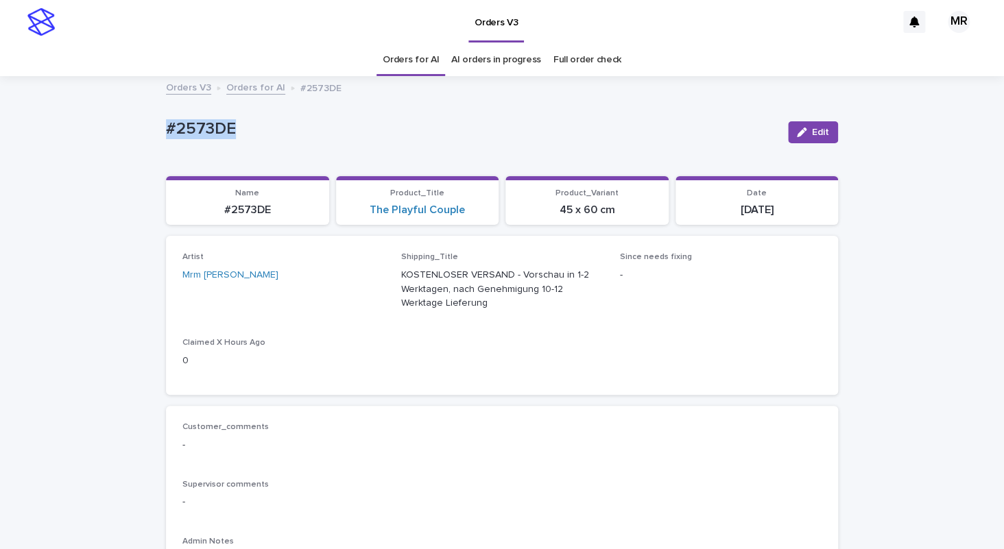
copy p "#2573DE"
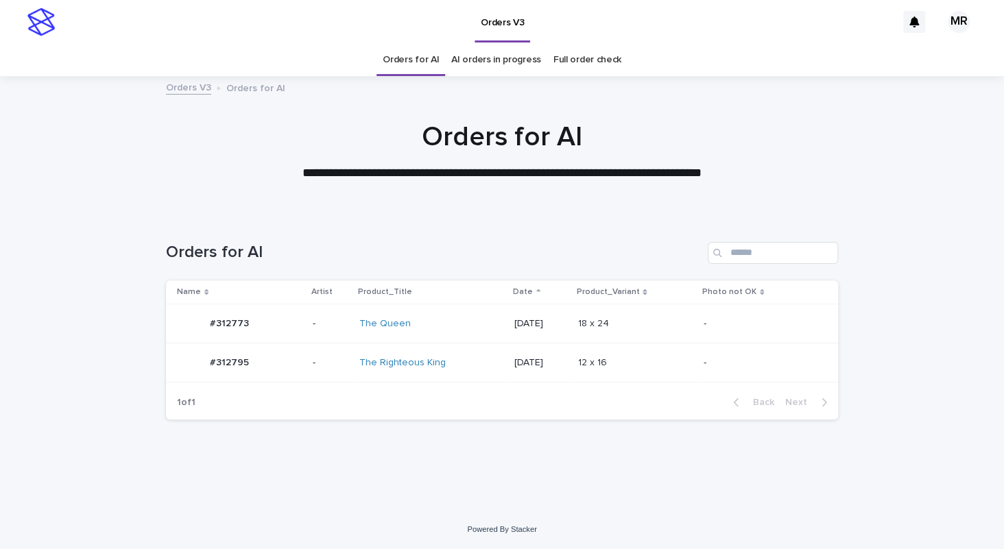
click at [431, 330] on div "The Queen" at bounding box center [431, 324] width 144 height 23
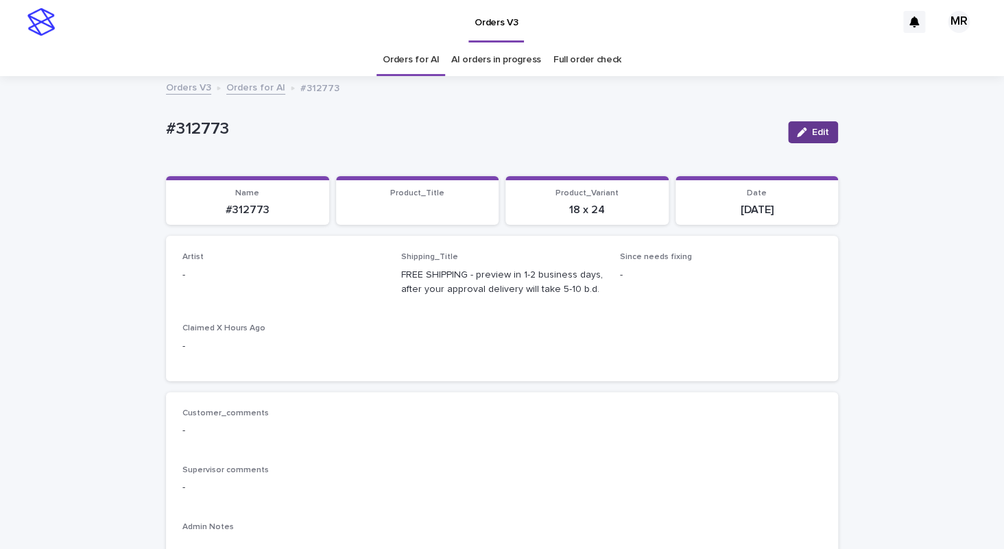
click at [801, 128] on div "button" at bounding box center [804, 133] width 15 height 10
click at [234, 285] on div "Select..." at bounding box center [261, 281] width 156 height 23
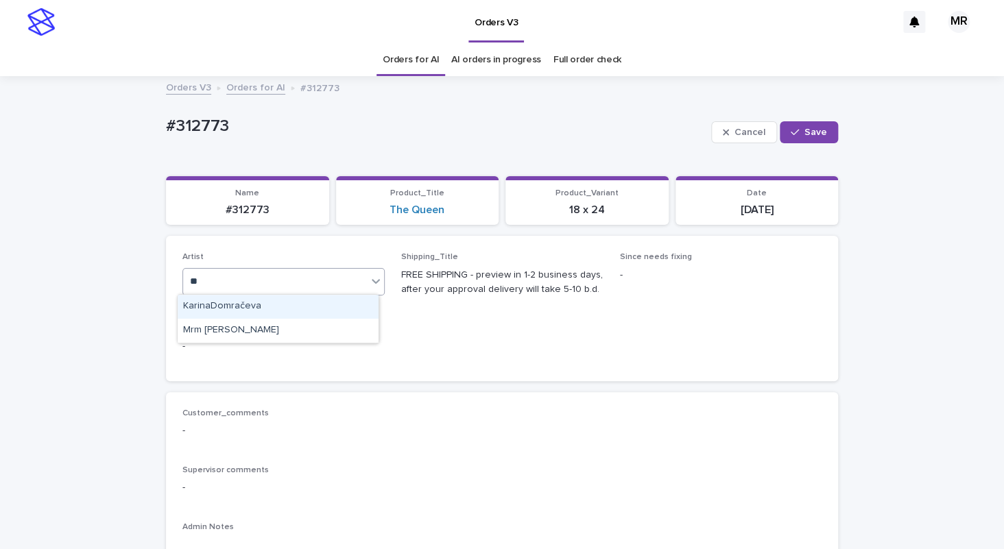
type input "***"
click at [197, 307] on div "Mrm [PERSON_NAME]" at bounding box center [278, 307] width 201 height 24
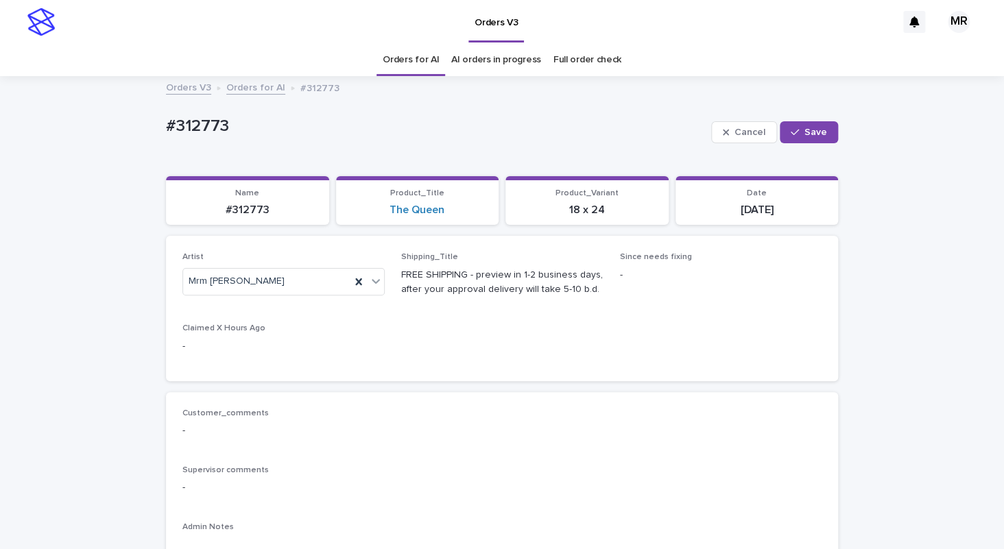
click at [805, 144] on div "Cancel Save" at bounding box center [774, 132] width 127 height 55
click at [805, 140] on button "Save" at bounding box center [809, 132] width 58 height 22
drag, startPoint x: 219, startPoint y: 129, endPoint x: 120, endPoint y: 127, distance: 99.5
click at [166, 127] on div "#312773" at bounding box center [471, 128] width 611 height 23
copy p "#312773"
